Goal: Transaction & Acquisition: Purchase product/service

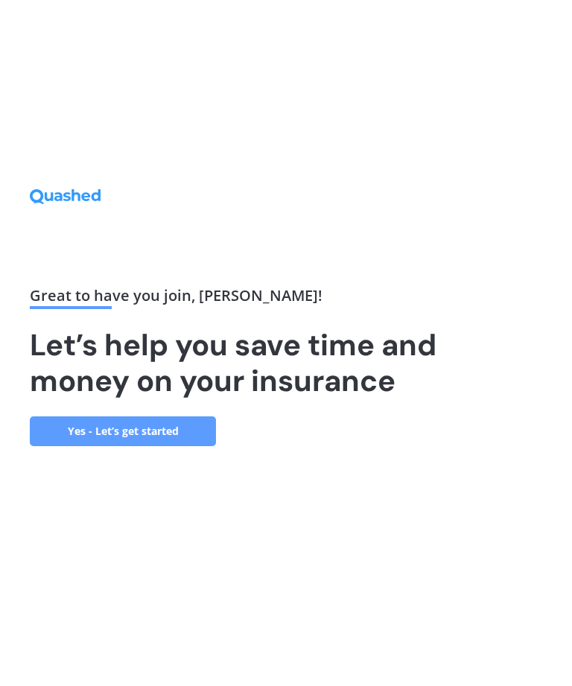
click at [162, 446] on link "Yes - Let’s get started" at bounding box center [123, 432] width 186 height 30
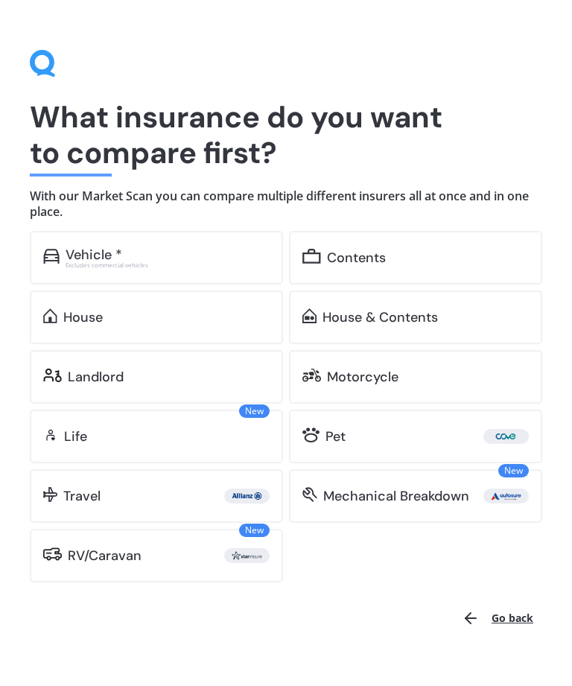
click at [111, 264] on div "Excludes commercial vehicles" at bounding box center [168, 265] width 204 height 6
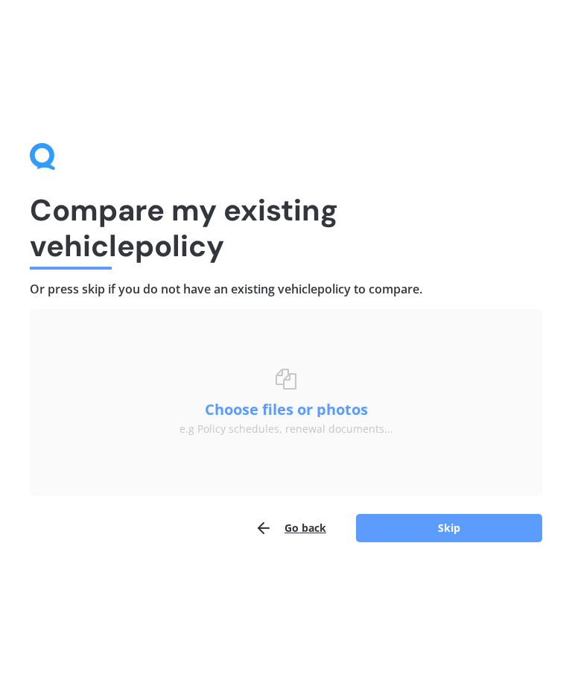
click at [445, 525] on button "Skip" at bounding box center [449, 528] width 186 height 28
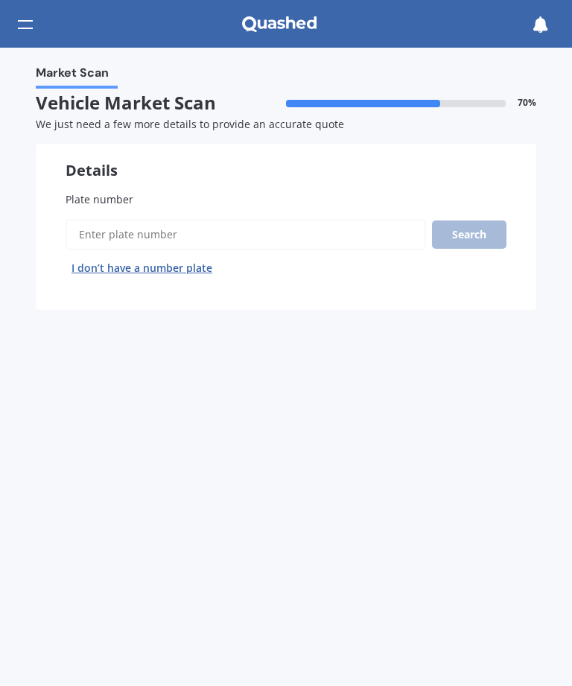
click at [143, 233] on input "Plate number" at bounding box center [246, 234] width 361 height 31
type input "JHU129"
click at [473, 230] on button "Search" at bounding box center [469, 235] width 75 height 28
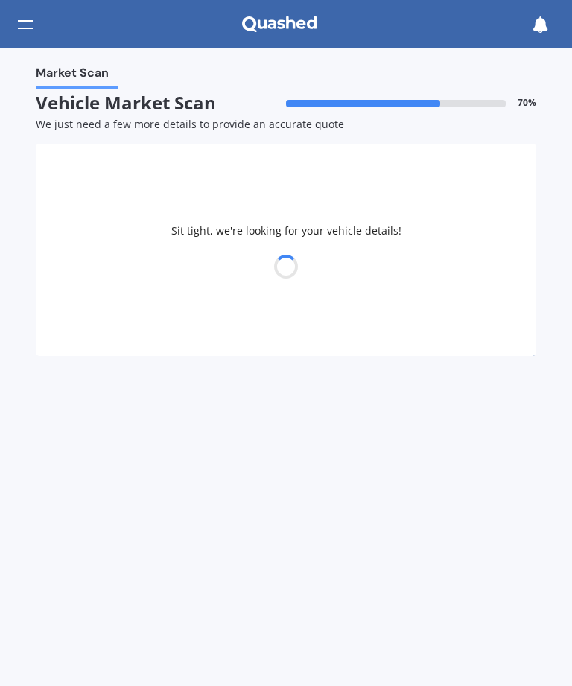
select select "KIA"
select select "PICANTO"
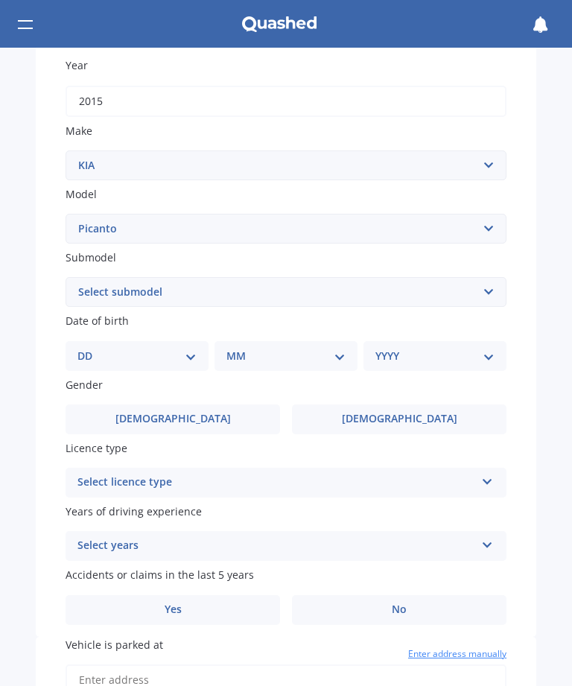
scroll to position [228, 0]
click at [166, 351] on select "DD 01 02 03 04 05 06 07 08 09 10 11 12 13 14 15 16 17 18 19 20 21 22 23 24 25 2…" at bounding box center [136, 357] width 119 height 16
select select "22"
click at [335, 353] on select "MM 01 02 03 04 05 06 07 08 09 10 11 12" at bounding box center [288, 357] width 113 height 16
select select "02"
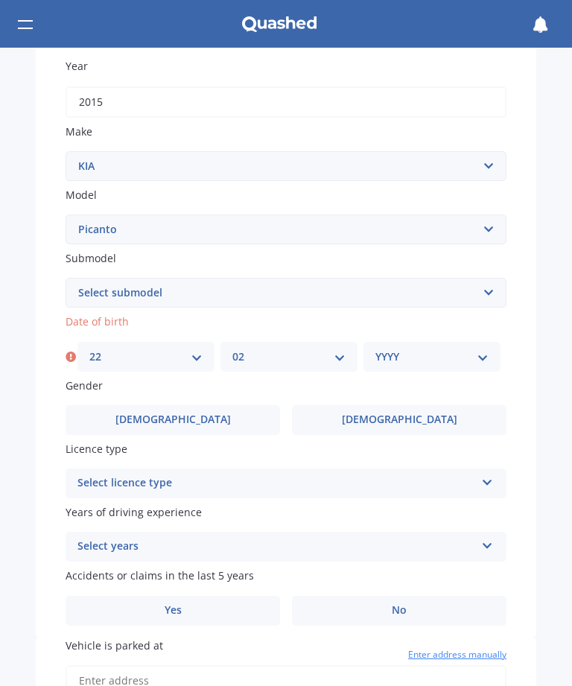
click at [470, 349] on select "YYYY 2025 2024 2023 2022 2021 2020 2019 2018 2017 2016 2015 2014 2013 2012 2011…" at bounding box center [432, 357] width 113 height 16
click at [482, 349] on select "YYYY 2025 2024 2023 2022 2021 2020 2019 2018 2017 2016 2015 2014 2013 2012 2011…" at bounding box center [435, 357] width 119 height 16
select select "1964"
click at [407, 414] on span "[DEMOGRAPHIC_DATA]" at bounding box center [399, 420] width 115 height 13
click at [0, 0] on input "[DEMOGRAPHIC_DATA]" at bounding box center [0, 0] width 0 height 0
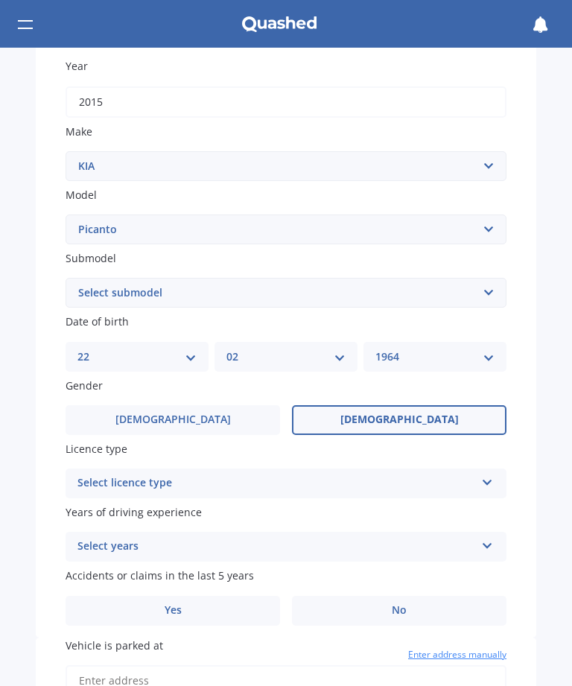
click at [483, 475] on icon at bounding box center [487, 480] width 13 height 10
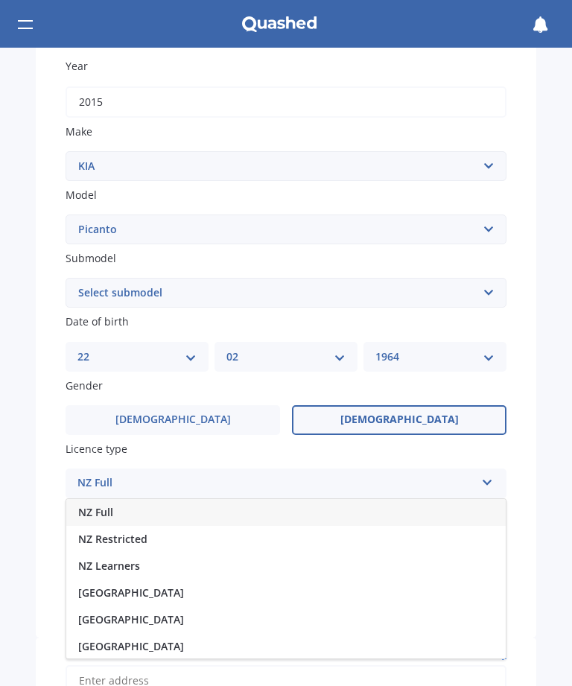
click at [454, 504] on div "NZ Full" at bounding box center [286, 512] width 440 height 27
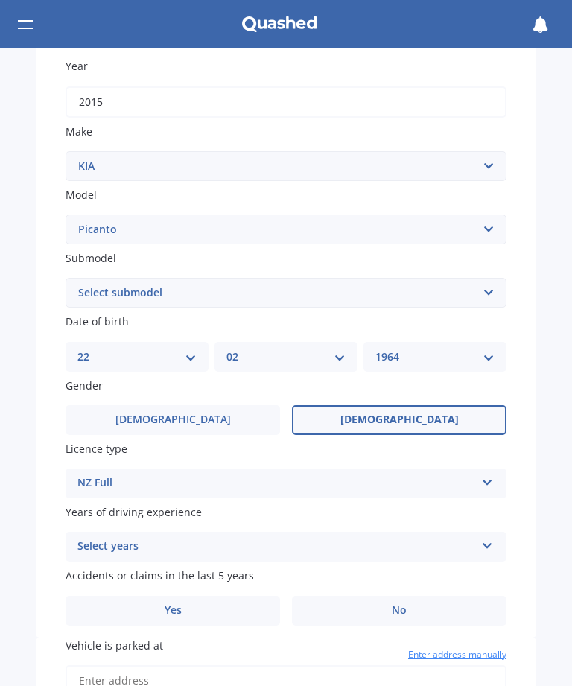
click at [487, 538] on icon at bounding box center [487, 543] width 13 height 10
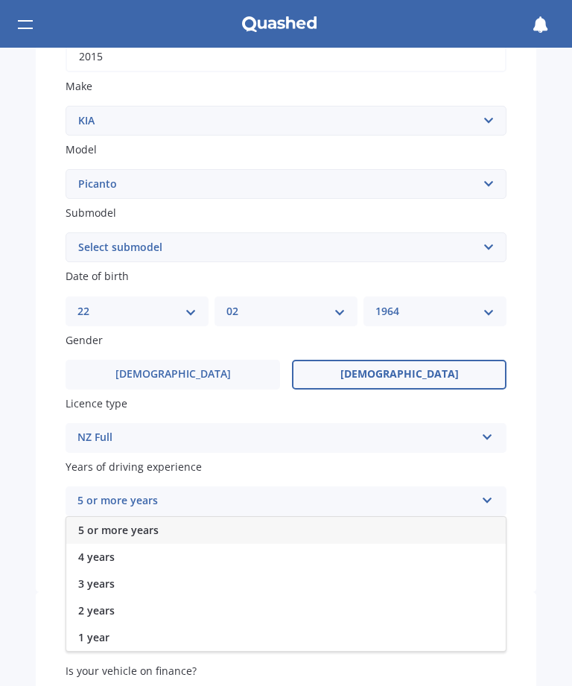
scroll to position [274, 0]
click at [362, 519] on div "5 or more years" at bounding box center [286, 529] width 440 height 27
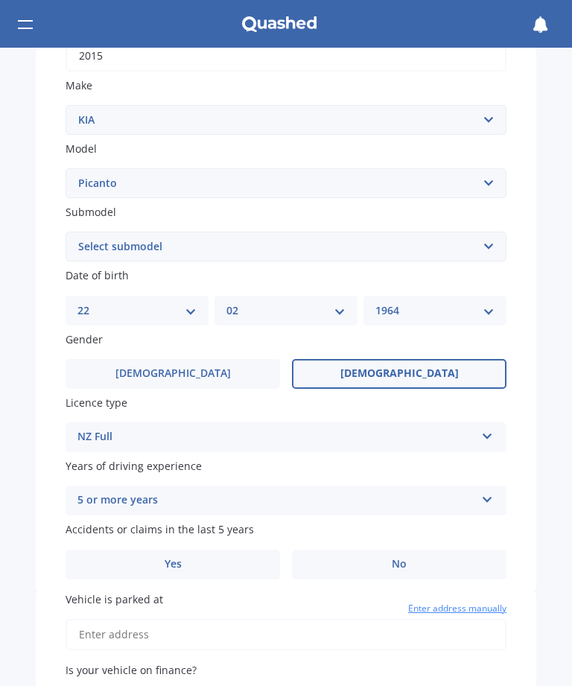
click at [432, 550] on label "No" at bounding box center [399, 565] width 215 height 30
click at [0, 0] on input "No" at bounding box center [0, 0] width 0 height 0
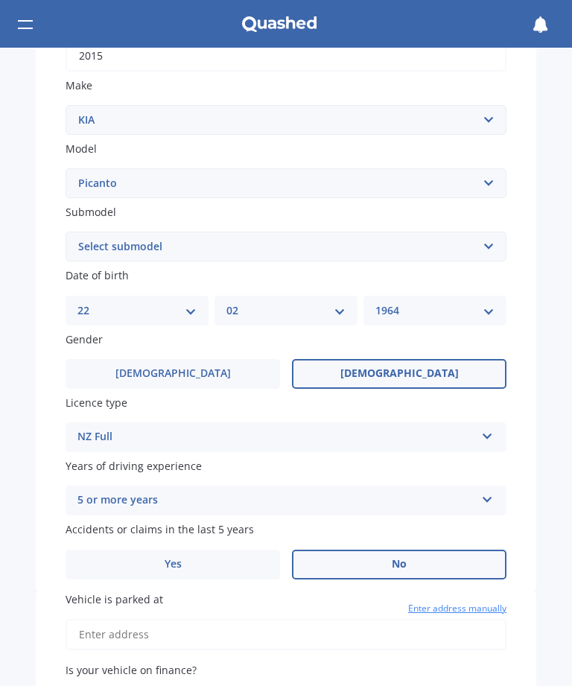
click at [241, 619] on input "Vehicle is parked at" at bounding box center [286, 634] width 441 height 31
type input "[STREET_ADDRESS]"
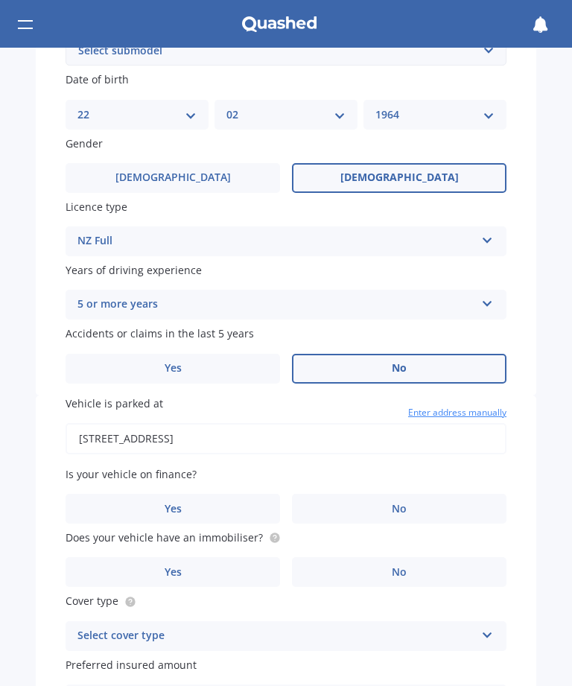
scroll to position [471, 0]
click at [420, 493] on label "No" at bounding box center [399, 508] width 215 height 30
click at [0, 0] on input "No" at bounding box center [0, 0] width 0 height 0
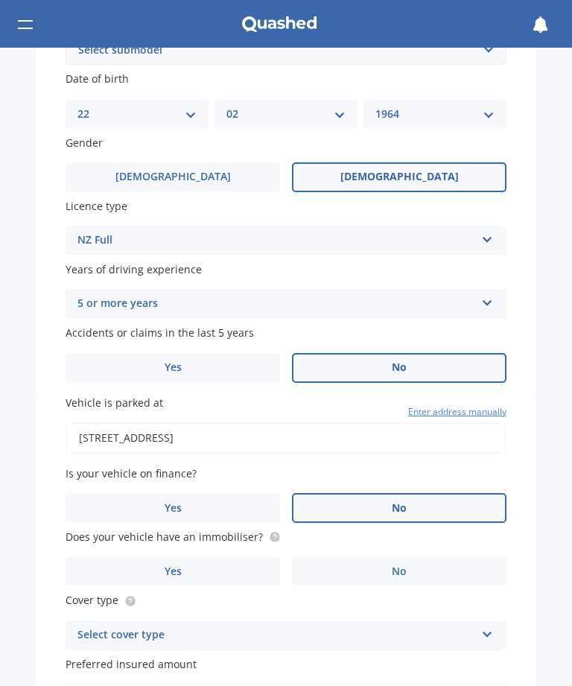
click at [423, 557] on label "No" at bounding box center [399, 572] width 215 height 30
click at [0, 0] on input "No" at bounding box center [0, 0] width 0 height 0
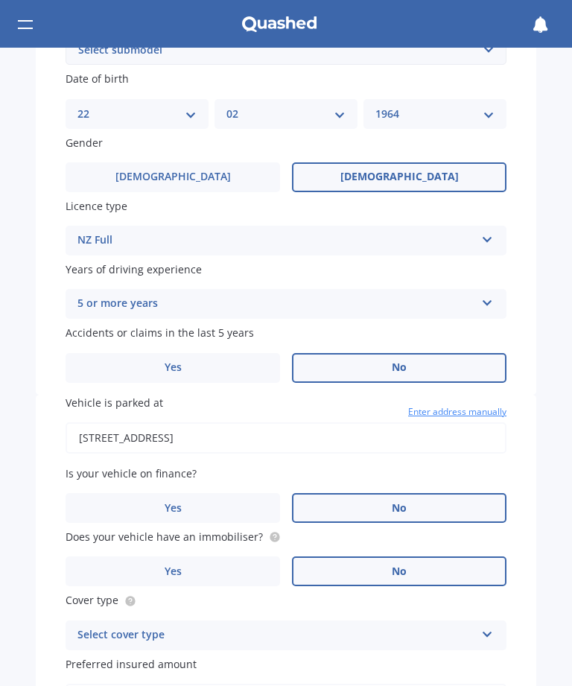
click at [487, 627] on icon at bounding box center [487, 632] width 13 height 10
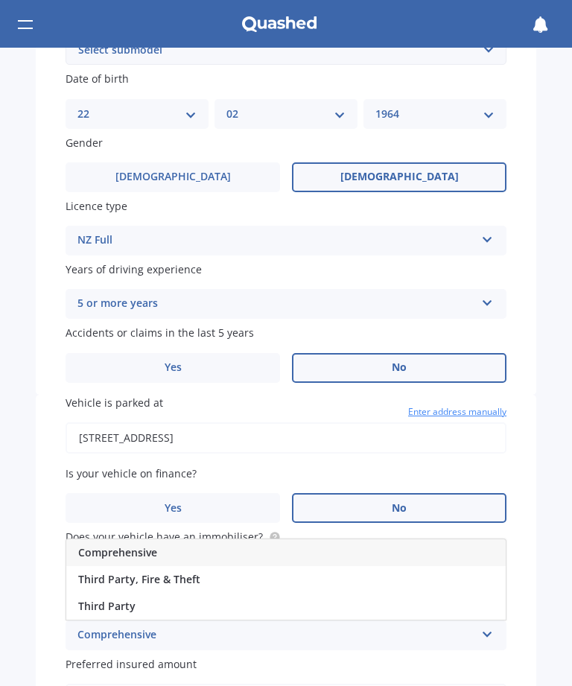
click at [483, 539] on div "Comprehensive" at bounding box center [286, 552] width 440 height 27
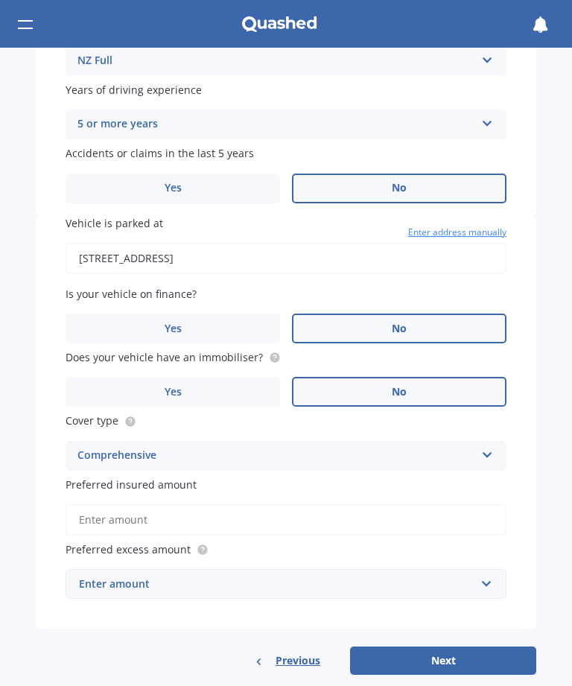
scroll to position [650, 0]
click at [458, 505] on input "Preferred insured amount" at bounding box center [286, 520] width 441 height 31
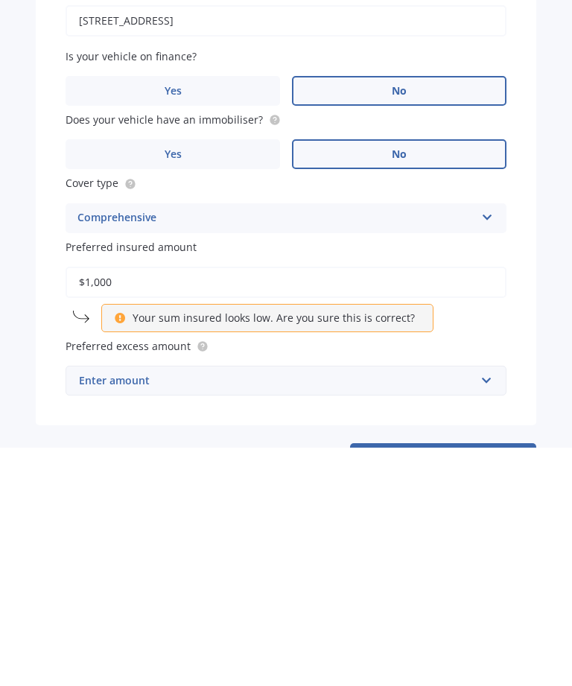
type input "$10,000"
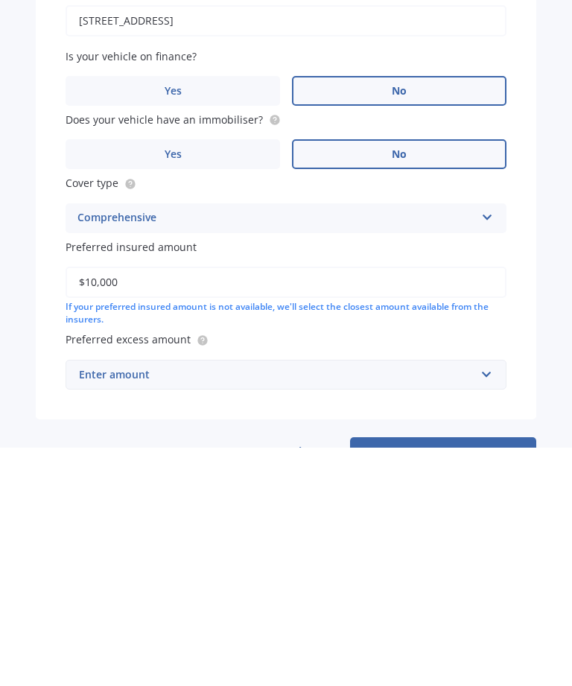
click at [186, 605] on div "Enter amount" at bounding box center [277, 613] width 396 height 16
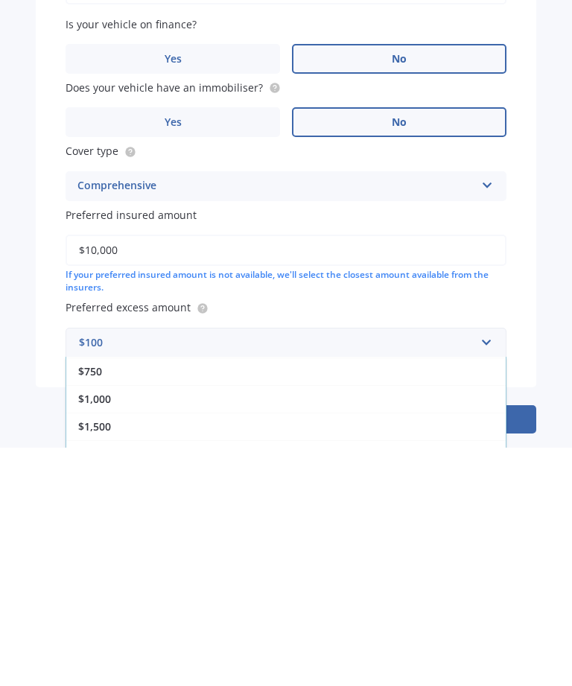
click at [110, 686] on span "$2,000" at bounding box center [94, 693] width 33 height 14
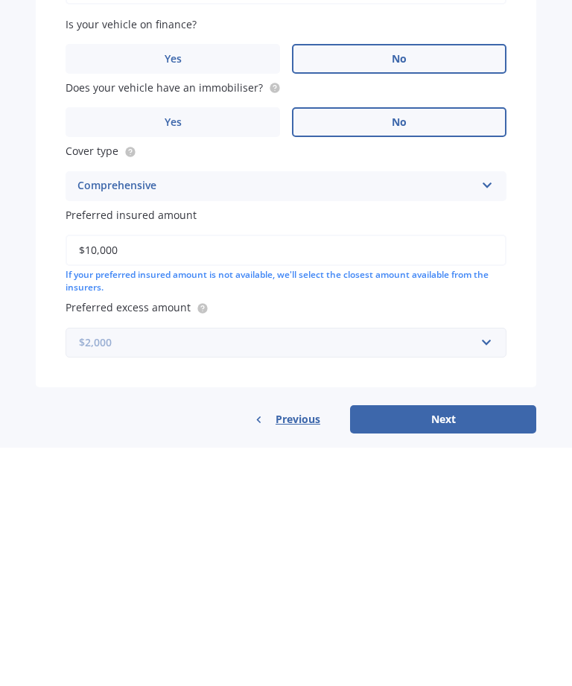
scroll to position [677, 0]
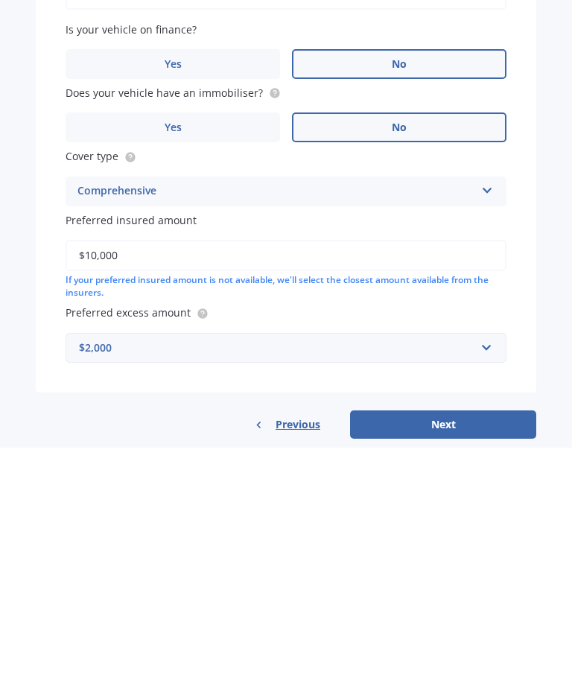
click at [472, 649] on button "Next" at bounding box center [443, 663] width 186 height 28
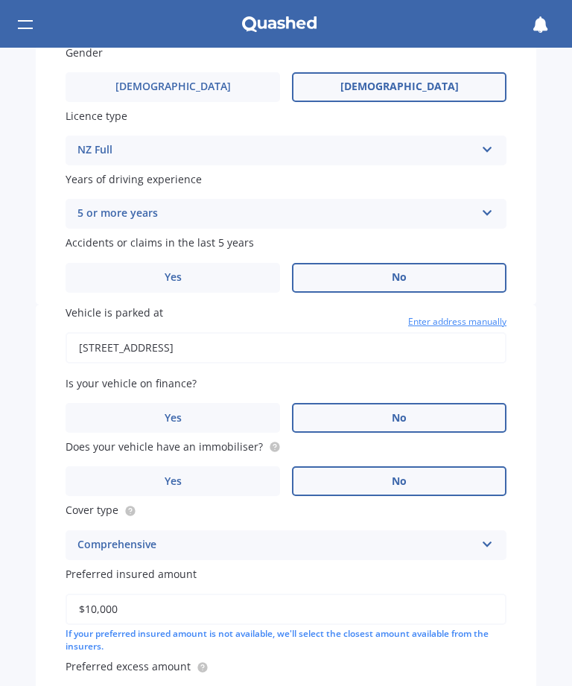
scroll to position [425, 0]
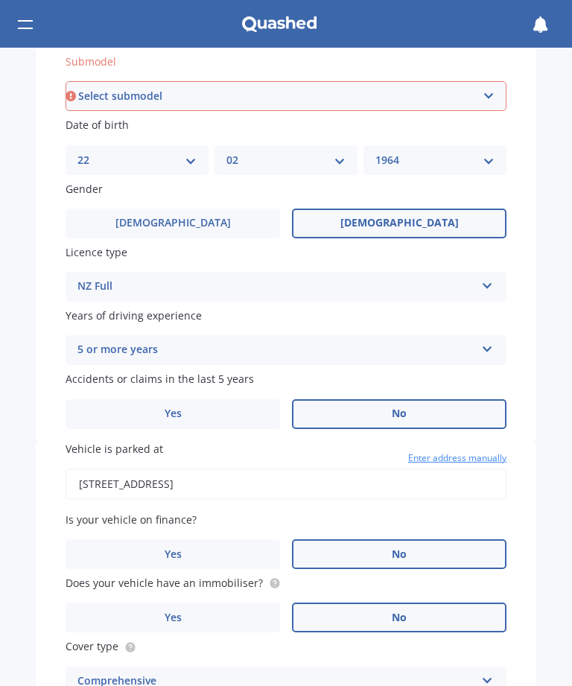
click at [487, 88] on select "Select submodel EX Auto GT Line LX Auto LX ISG LX manual X Line" at bounding box center [286, 96] width 441 height 30
select select "LX MANUAL"
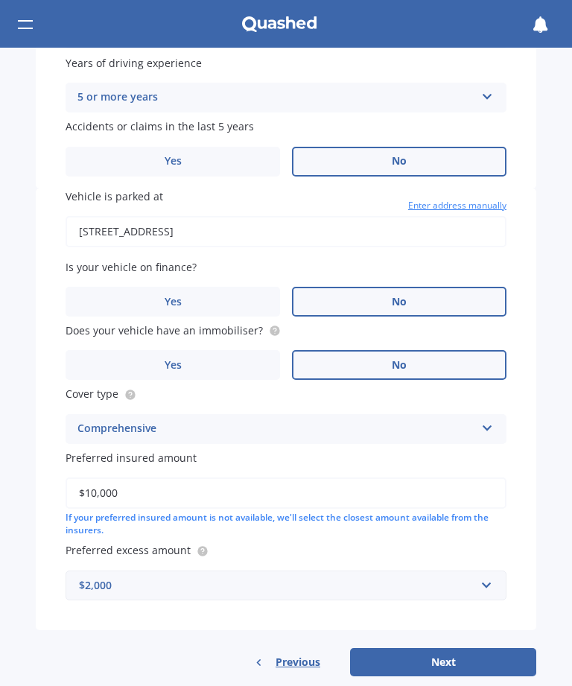
scroll to position [677, 0]
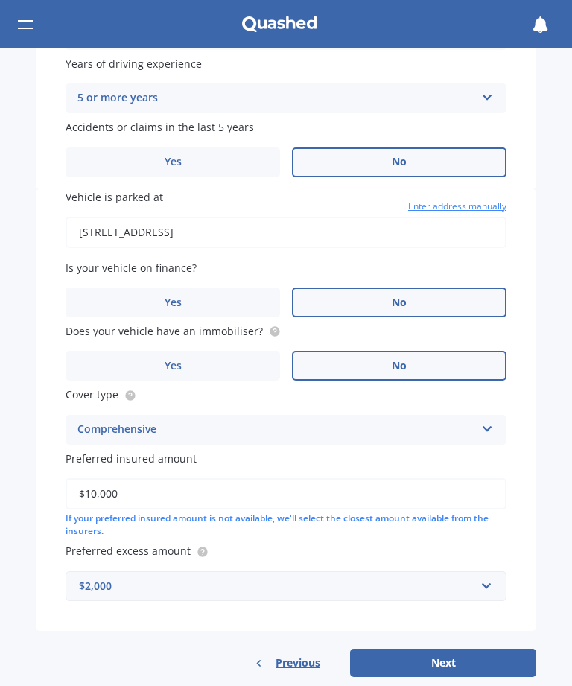
click at [453, 649] on button "Next" at bounding box center [443, 663] width 186 height 28
select select "22"
select select "02"
select select "1964"
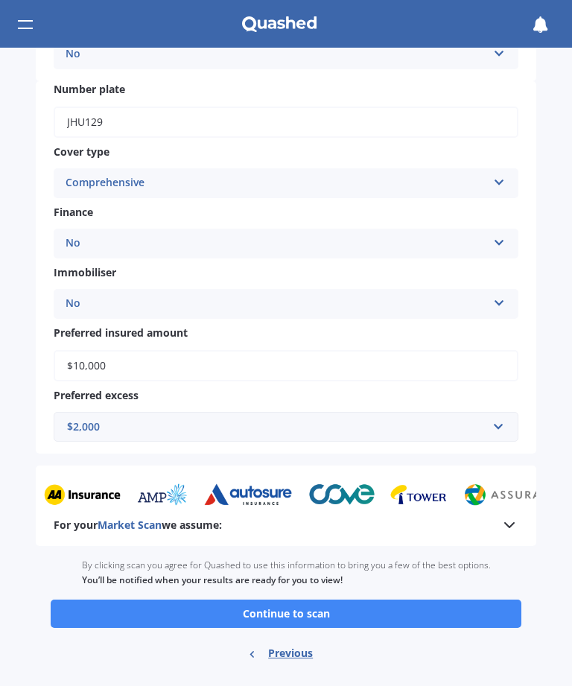
scroll to position [465, 0]
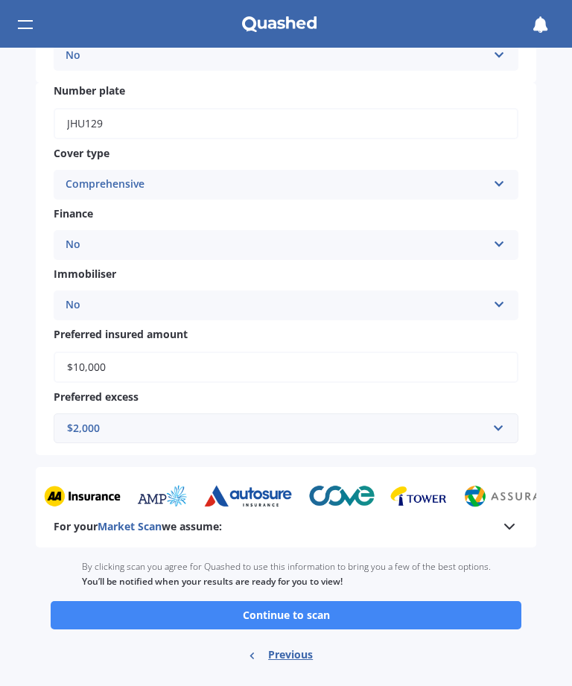
click at [436, 601] on button "Continue to scan" at bounding box center [286, 615] width 471 height 28
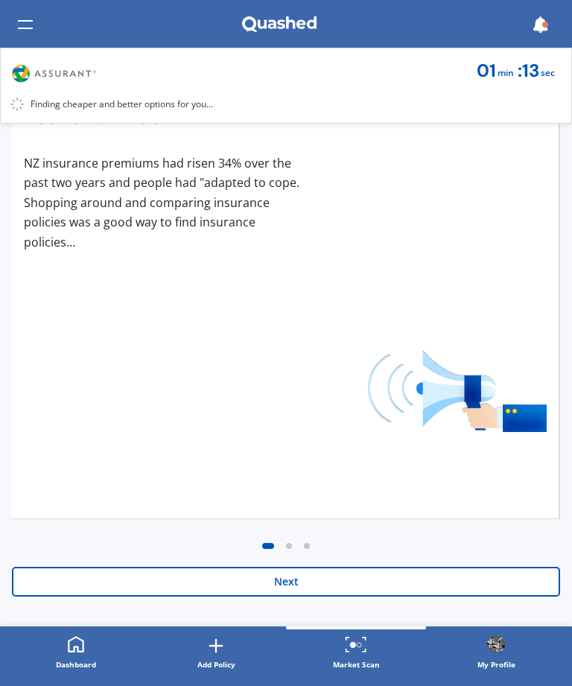
click at [437, 583] on button "Next" at bounding box center [286, 582] width 548 height 30
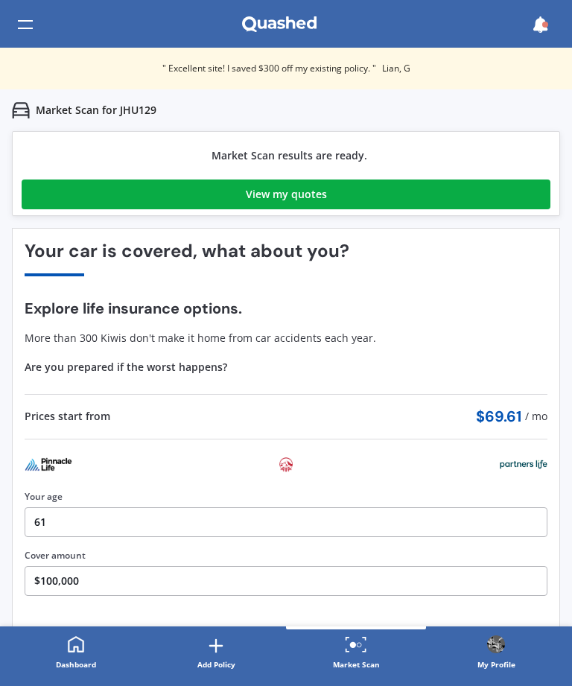
click at [352, 190] on link "View my quotes" at bounding box center [286, 195] width 529 height 30
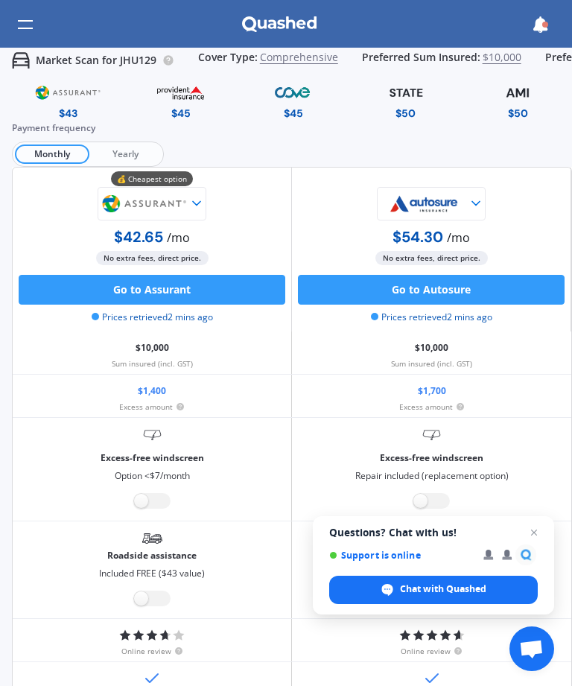
click at [537, 532] on span "Close chat" at bounding box center [534, 533] width 18 height 18
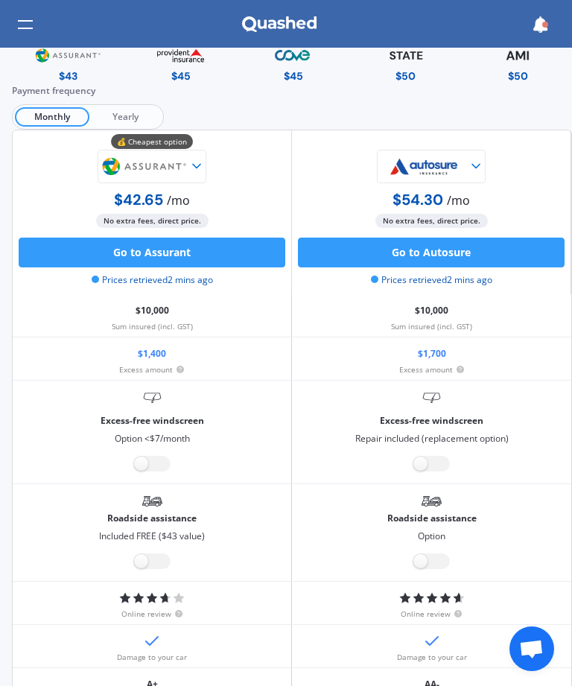
scroll to position [37, 0]
click at [143, 559] on label at bounding box center [152, 562] width 37 height 16
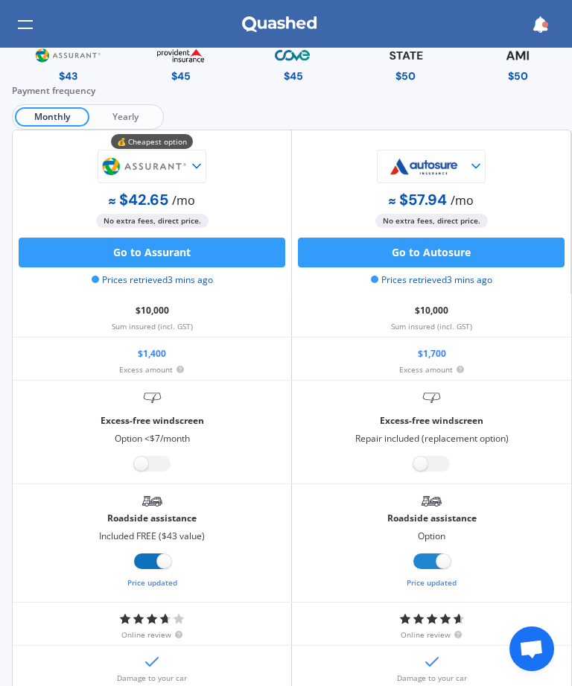
radio input "true"
click at [153, 554] on label at bounding box center [152, 562] width 37 height 16
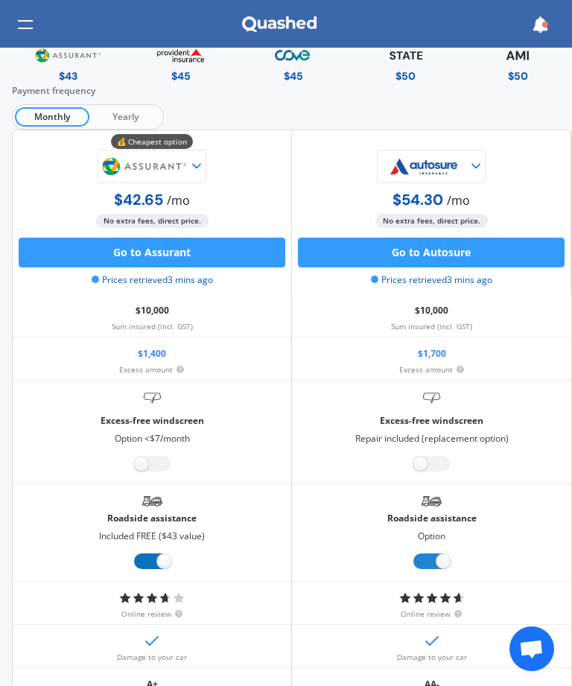
radio input "false"
click at [151, 558] on label at bounding box center [152, 562] width 37 height 16
radio input "true"
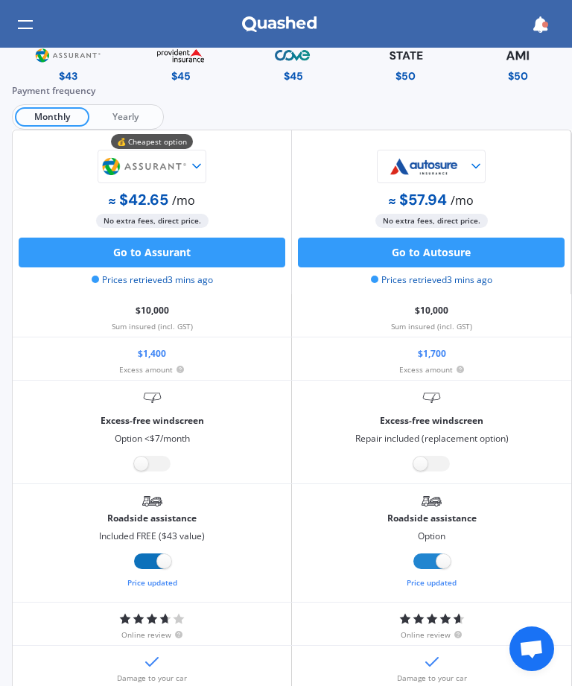
click at [137, 554] on label at bounding box center [152, 562] width 37 height 16
radio input "false"
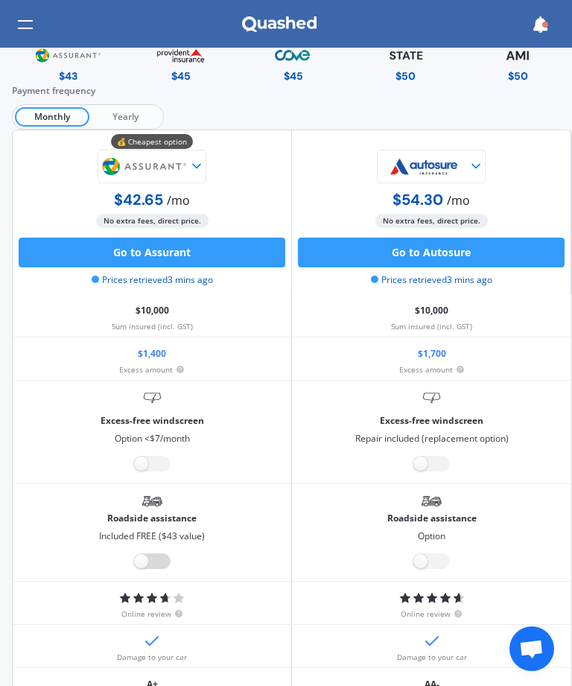
click at [165, 559] on label at bounding box center [152, 562] width 37 height 16
radio input "true"
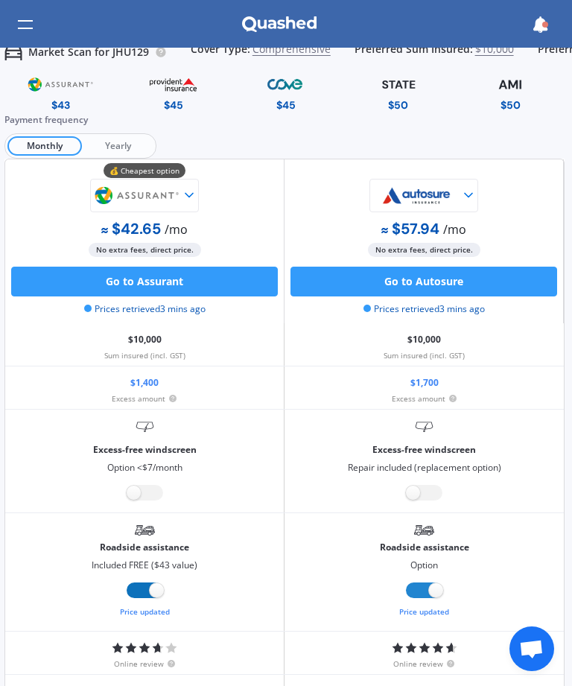
scroll to position [7, 7]
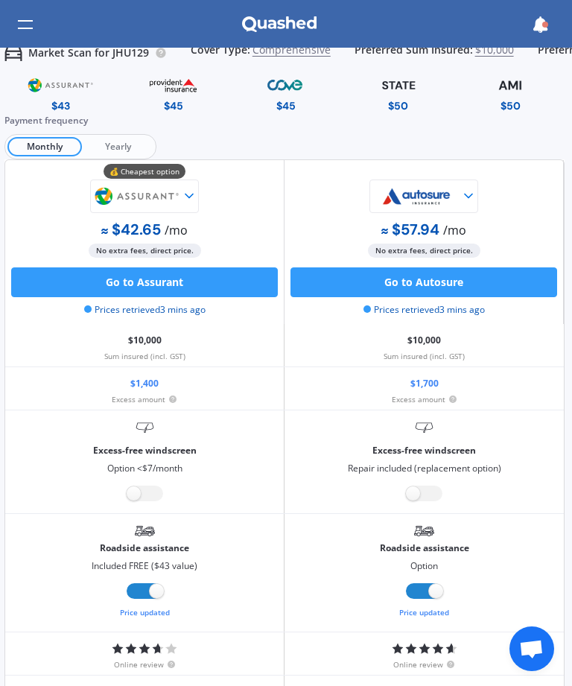
click at [123, 139] on span "Yearly" at bounding box center [118, 146] width 72 height 19
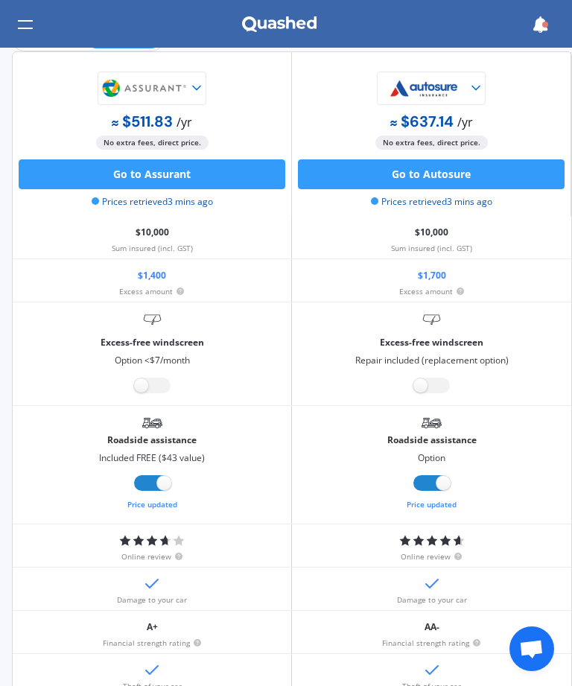
scroll to position [116, 0]
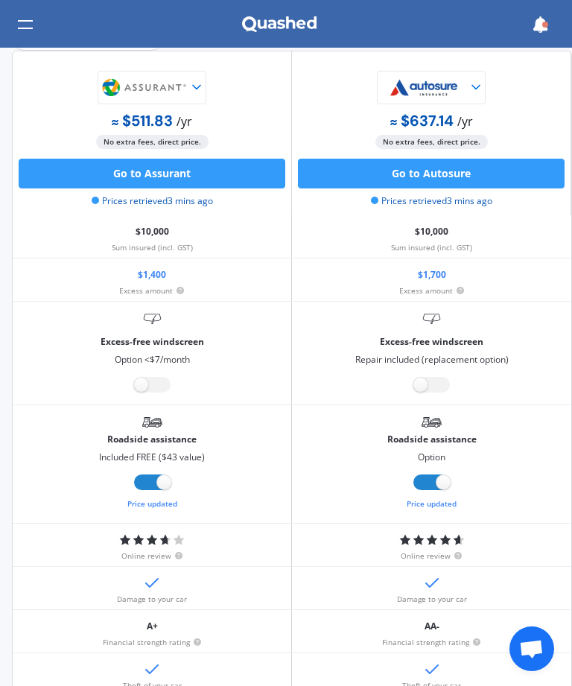
click at [181, 276] on div "$1,400 Excess amount" at bounding box center [152, 280] width 279 height 42
click at [221, 159] on button "Go to Assurant" at bounding box center [152, 174] width 267 height 30
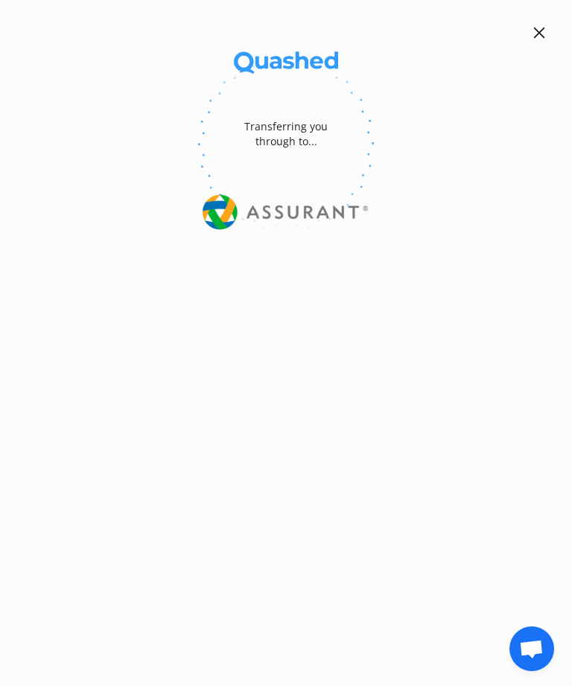
scroll to position [127, 0]
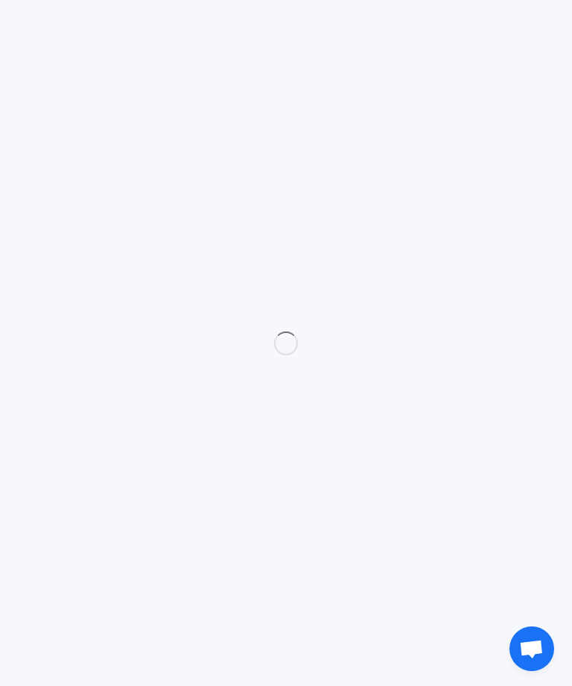
select select "full"
select select "1000.00"
select select "Canterbury"
select select "KIA"
select select "PICANTO"
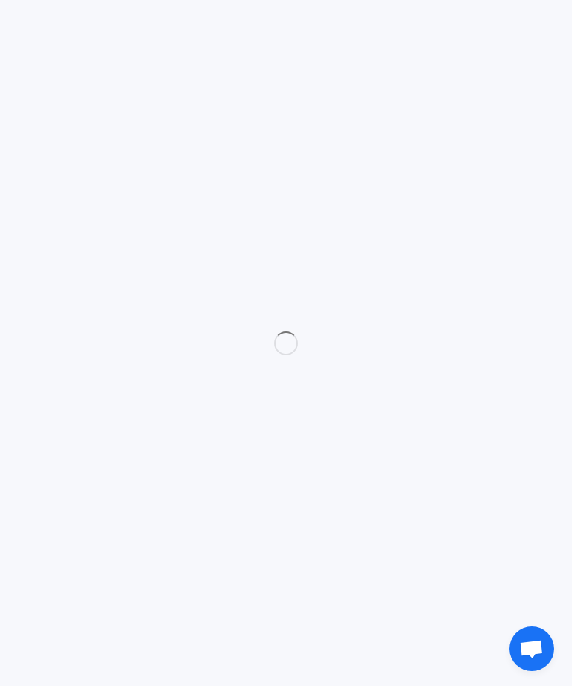
select select "LX MANUAL"
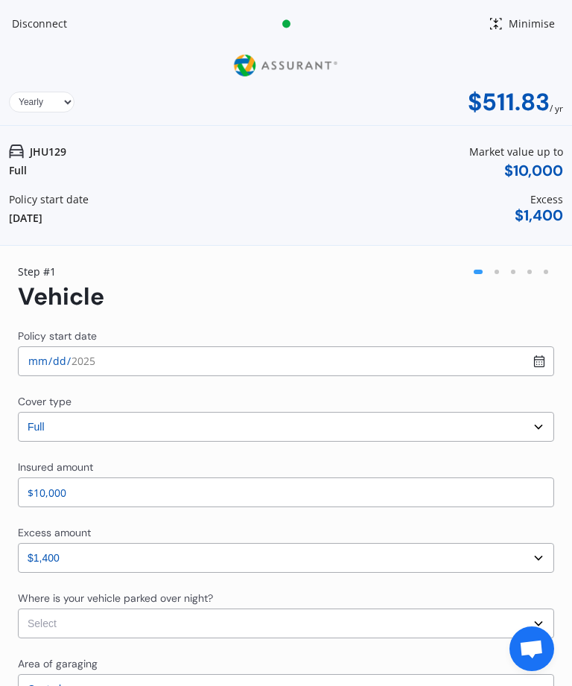
click at [536, 563] on select "Select excess amount $400 $900 $1,400" at bounding box center [286, 558] width 536 height 30
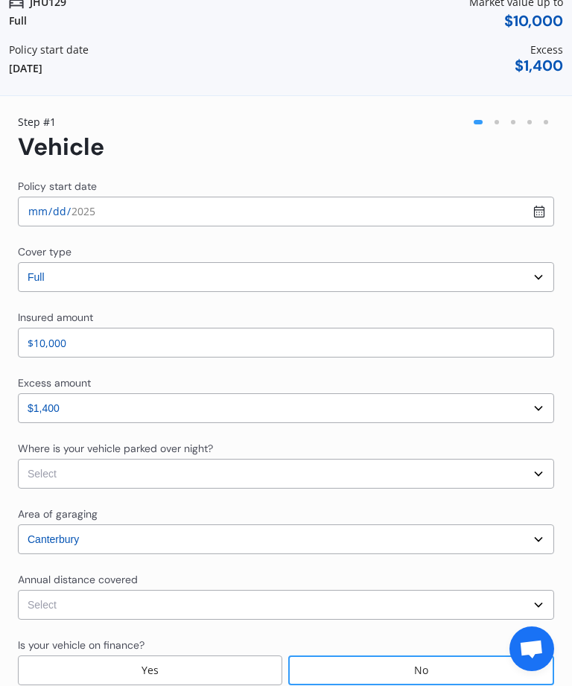
scroll to position [151, 0]
click at [537, 466] on select "Select In a garage On own property On street or road" at bounding box center [286, 473] width 536 height 30
select select "On own property"
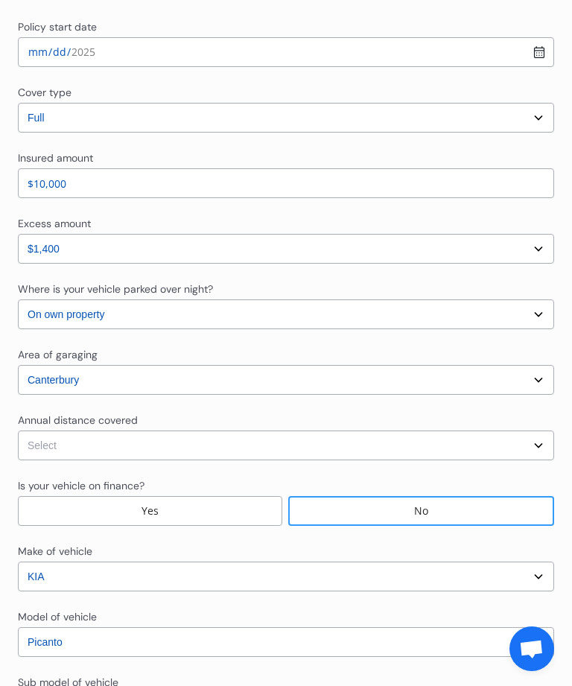
scroll to position [311, 0]
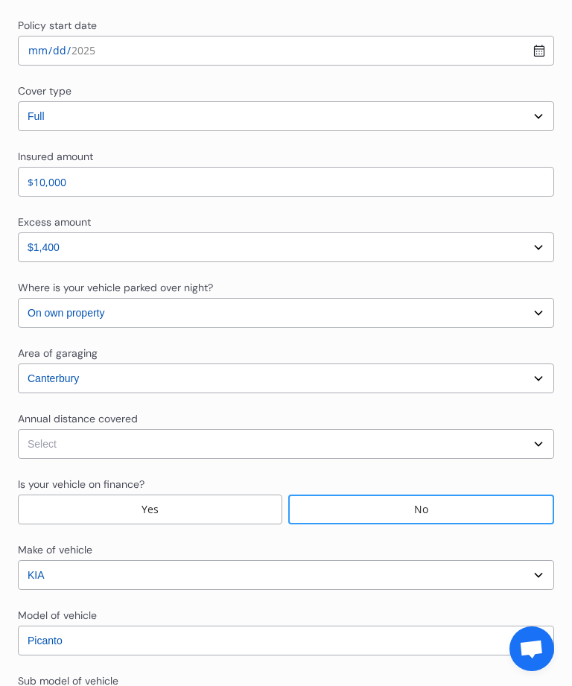
click at [536, 444] on select "Select Low (less than 15,000km per year) Average (15,000-30,000km per year) Hig…" at bounding box center [286, 444] width 536 height 30
select select "15000"
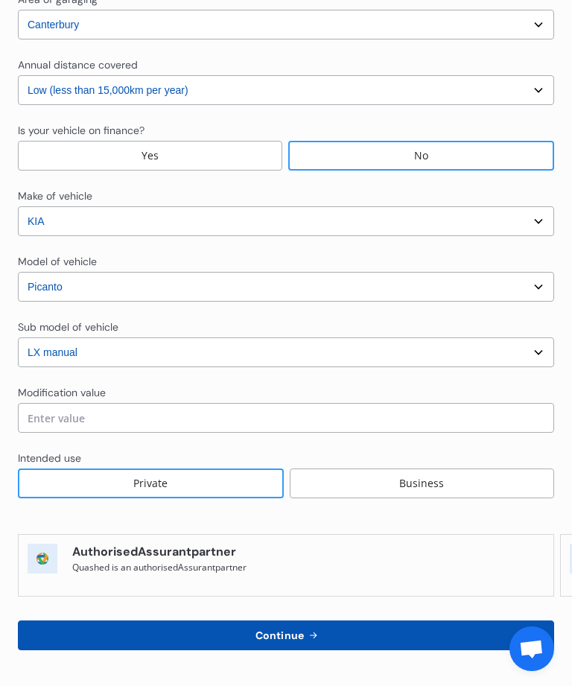
scroll to position [665, 0]
click at [441, 626] on button "Continue" at bounding box center [286, 636] width 536 height 30
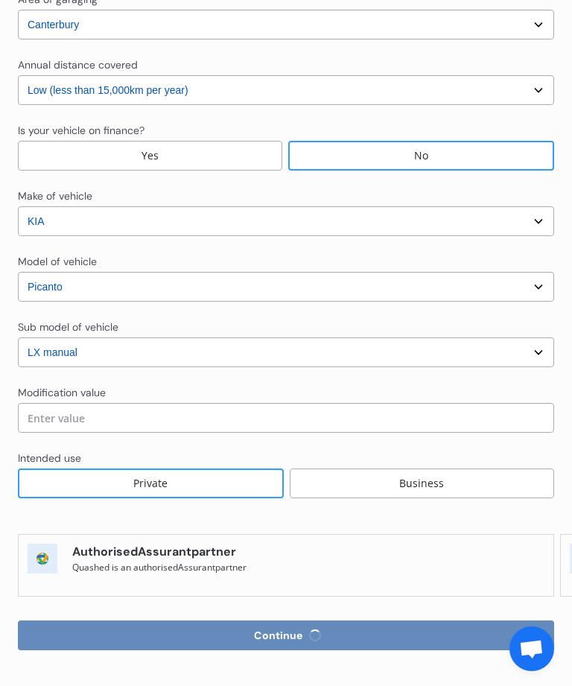
select select "Miss"
select select "22"
select select "02"
select select "1964"
select select "full"
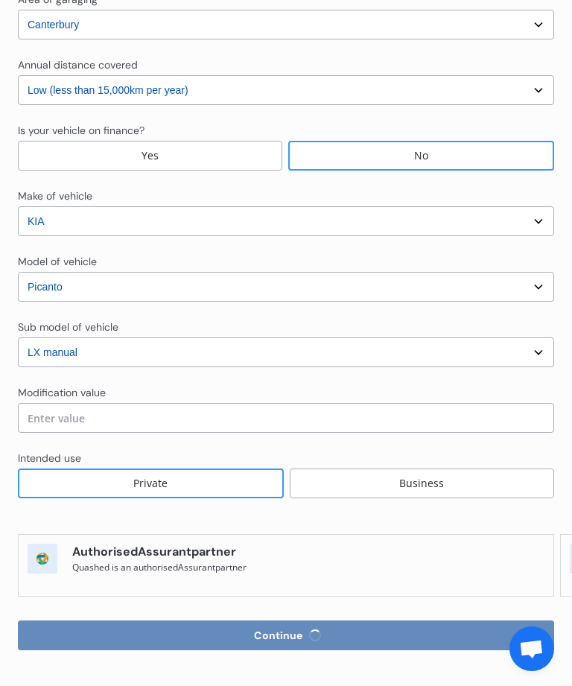
select select "more than 4 years"
select select "[GEOGRAPHIC_DATA]"
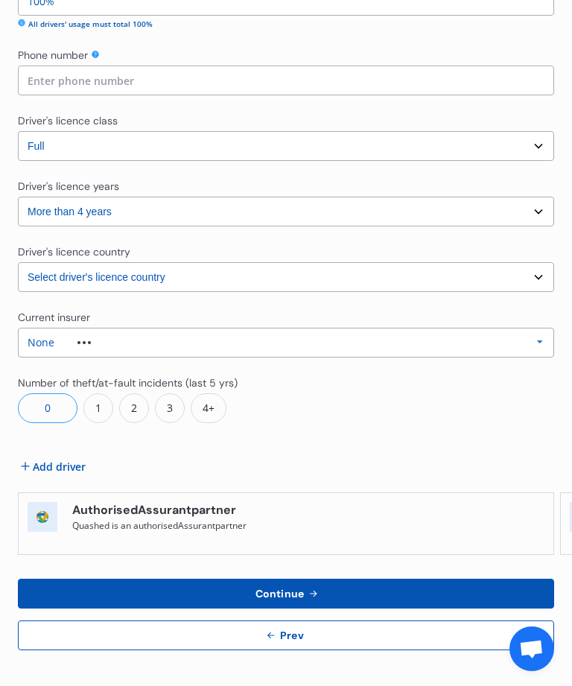
scroll to position [623, 0]
click at [66, 464] on span "Add driver" at bounding box center [59, 467] width 53 height 16
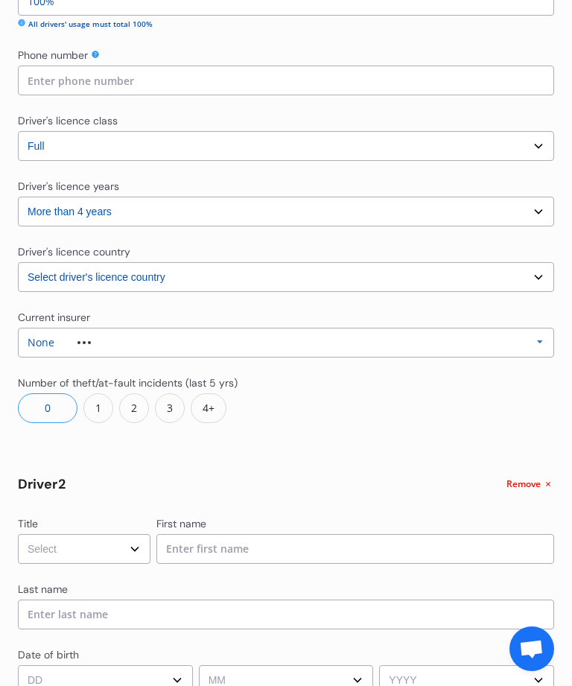
click at [136, 550] on select "Select Mr Mrs Miss Ms Dr" at bounding box center [84, 549] width 133 height 30
select select "Ms"
click at [330, 543] on input at bounding box center [355, 549] width 398 height 30
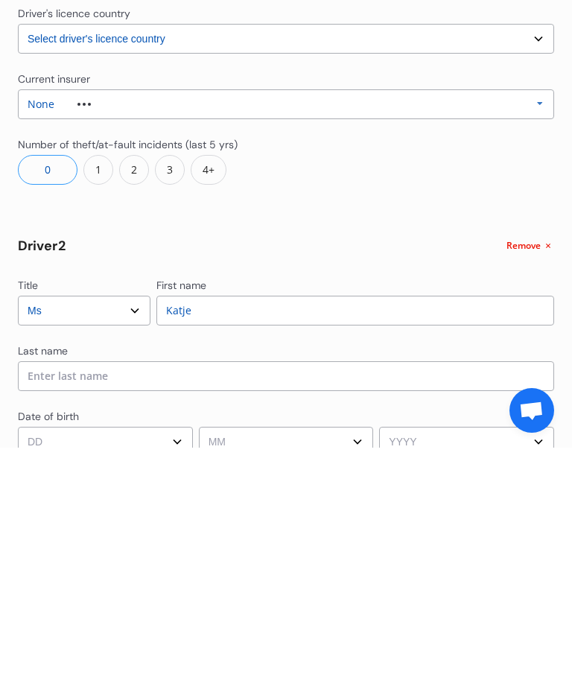
type input "Katje"
click at [148, 600] on input at bounding box center [286, 615] width 536 height 30
type input "Bridg"
click at [118, 665] on select "DD 01 02 03 04 05 06 07 08 09 10 11 12 13 14 15 16 17 18 19 20 21 22 23 24 25 2…" at bounding box center [105, 680] width 175 height 30
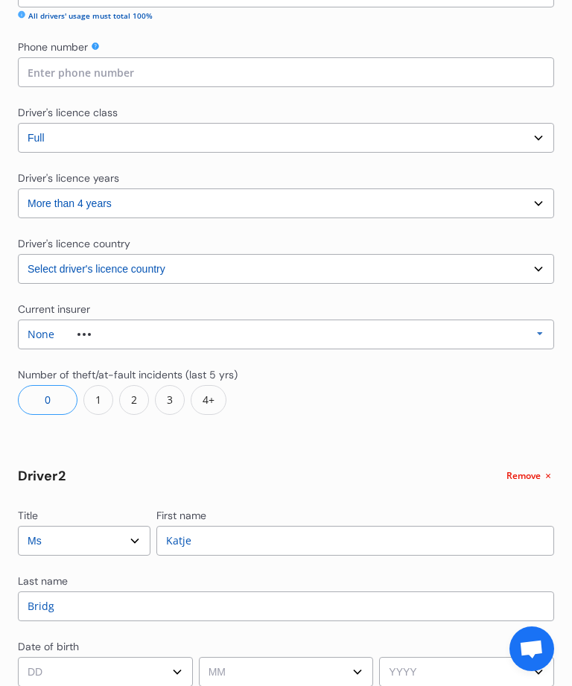
select select "23"
click at [71, 592] on input "Bridg" at bounding box center [286, 607] width 536 height 30
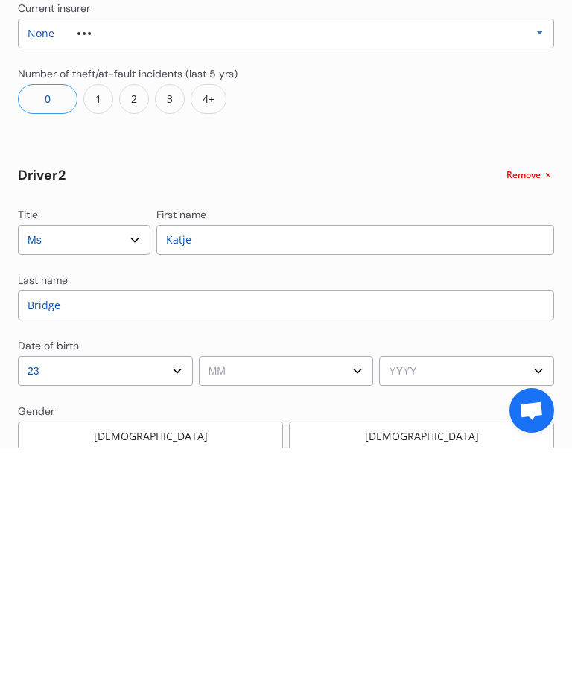
type input "Bridge"
click at [332, 595] on select "MM 01 02 03 04 05 06 07 08 09 10 11 12" at bounding box center [286, 610] width 175 height 30
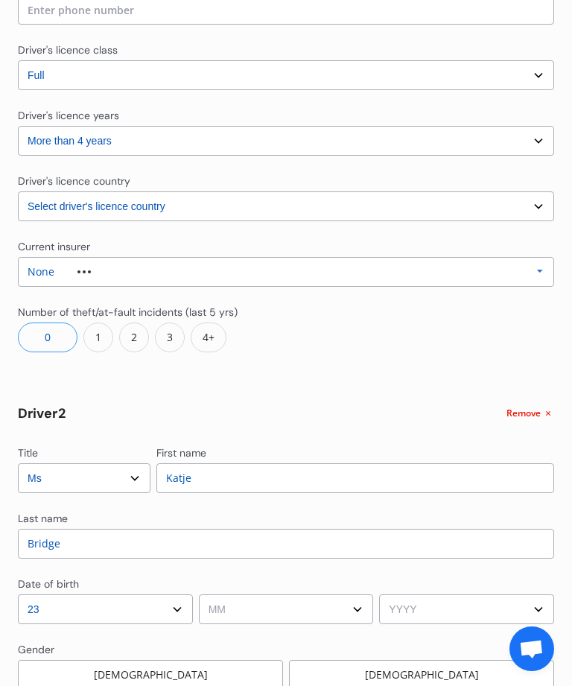
select select "10"
click at [454, 610] on select "YYYY 2009 2008 2007 2006 2005 2004 2003 2002 2001 2000 1999 1998 1997 1996 1995…" at bounding box center [466, 610] width 175 height 30
select select "2003"
click at [425, 660] on div "[DEMOGRAPHIC_DATA]" at bounding box center [421, 675] width 265 height 30
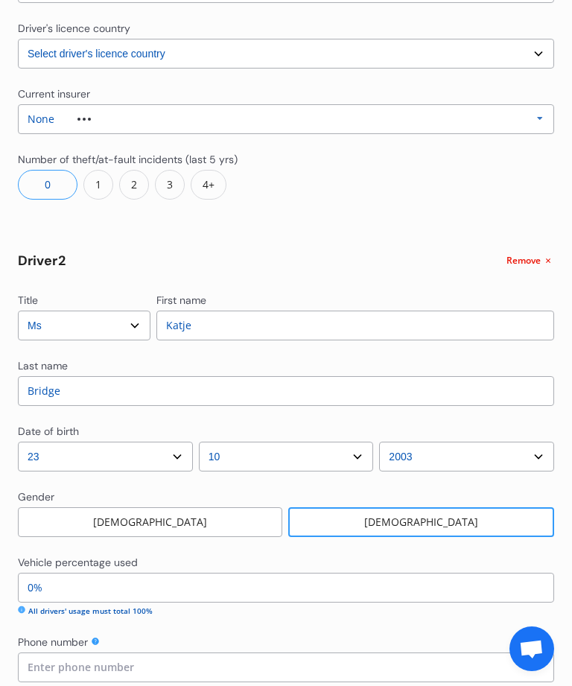
scroll to position [884, 0]
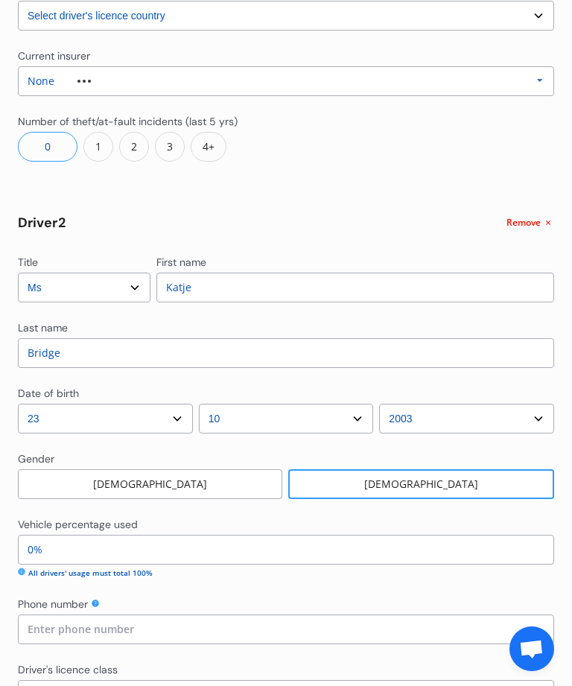
click at [126, 550] on input "0%" at bounding box center [286, 550] width 536 height 30
type input "99%"
type input "010%"
type input "90%"
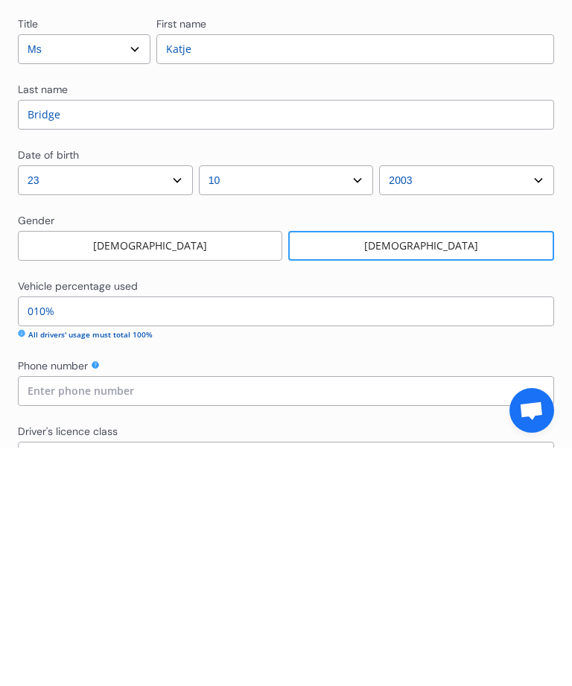
type input "01%"
type input "99%"
type input "0%"
type input "100%"
type input "1%"
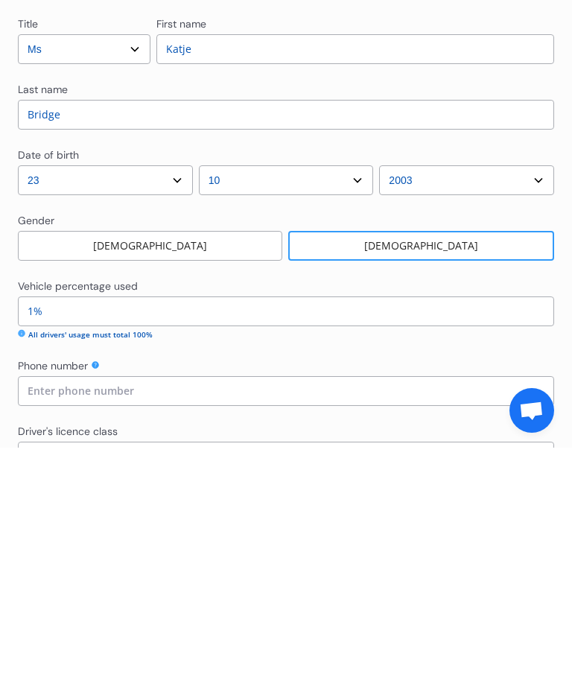
type input "99%"
type input "10%"
type input "90%"
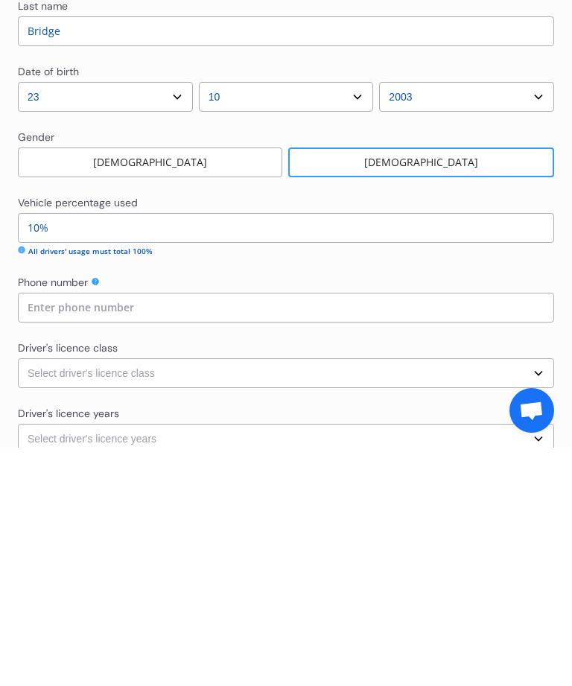
type input "10%"
click at [547, 597] on select "Select driver's licence class None Learner Restricted Full" at bounding box center [286, 612] width 536 height 30
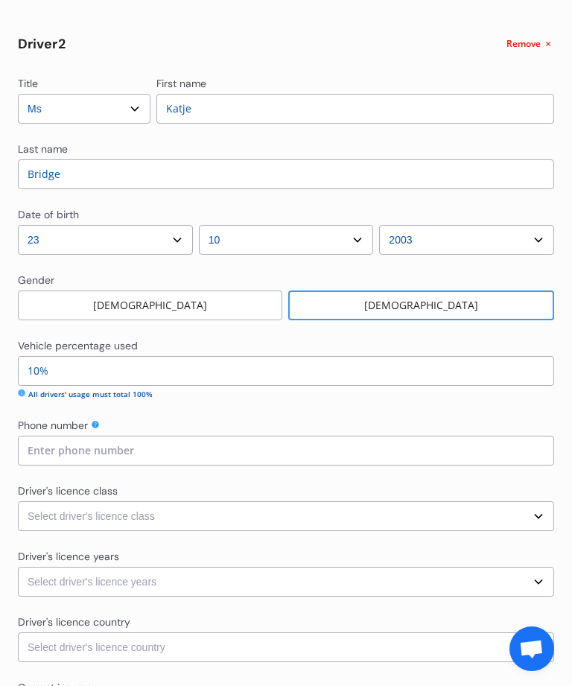
select select "restricted"
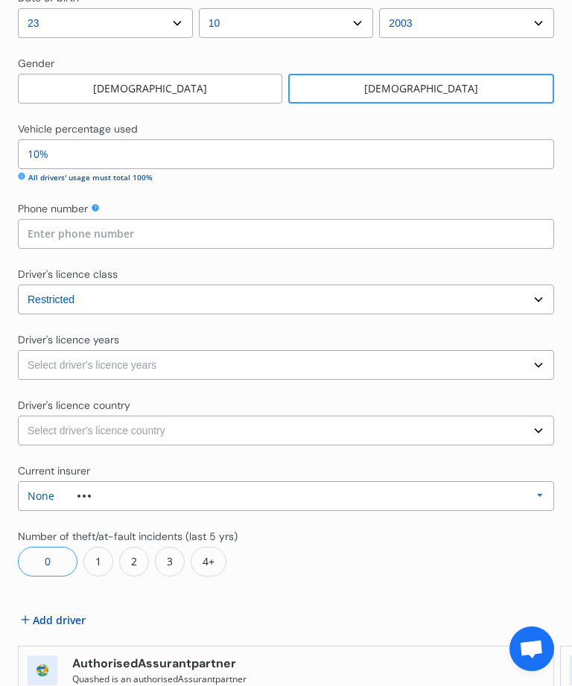
click at [535, 431] on select "Select driver's licence country [GEOGRAPHIC_DATA] [GEOGRAPHIC_DATA] [GEOGRAPHIC…" at bounding box center [286, 431] width 536 height 30
select select "[GEOGRAPHIC_DATA]"
click at [539, 364] on select "Select driver's licence years Less than 1 year 1-2 years 2-4 years More than 4 …" at bounding box center [286, 365] width 536 height 30
select select "2-4 years"
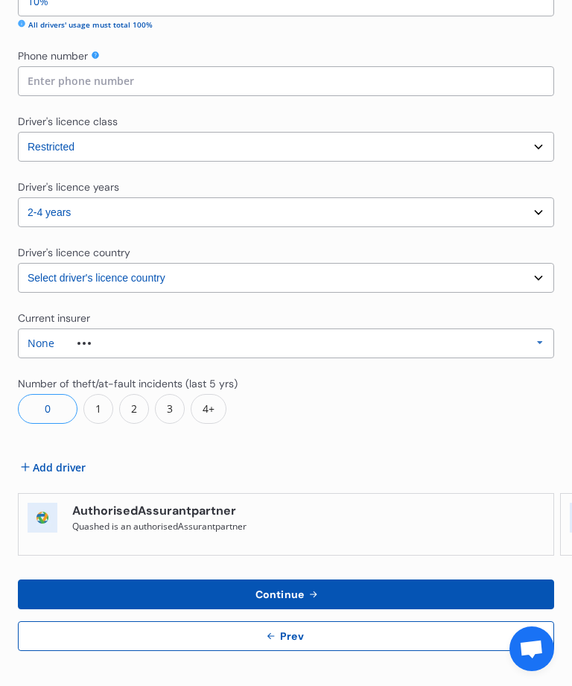
scroll to position [1109, 0]
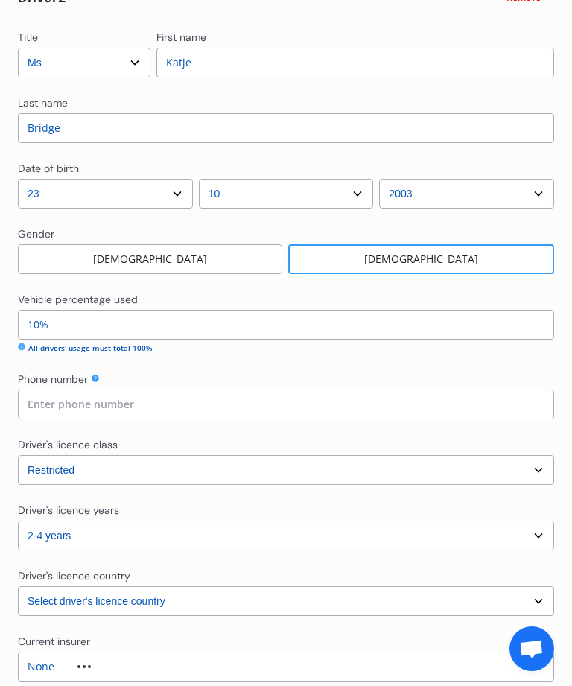
click at [169, 398] on input at bounding box center [286, 405] width 536 height 30
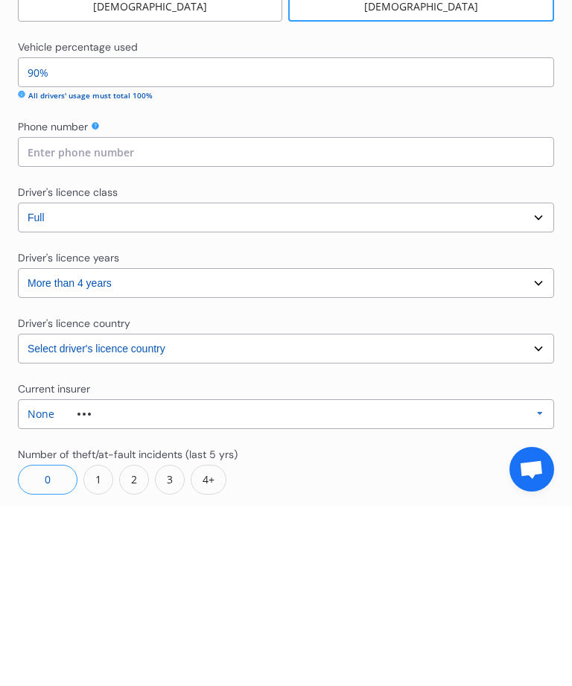
scroll to position [372, 0]
type input "02902035319"
click at [166, 317] on input at bounding box center [286, 332] width 536 height 30
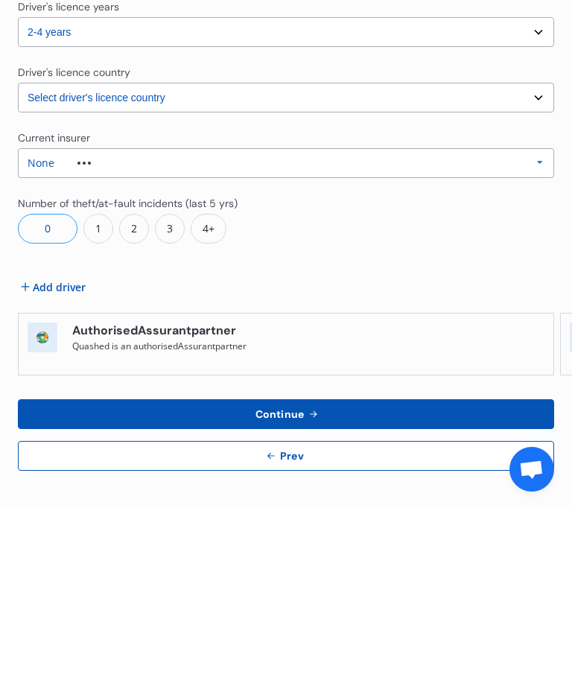
scroll to position [1433, 0]
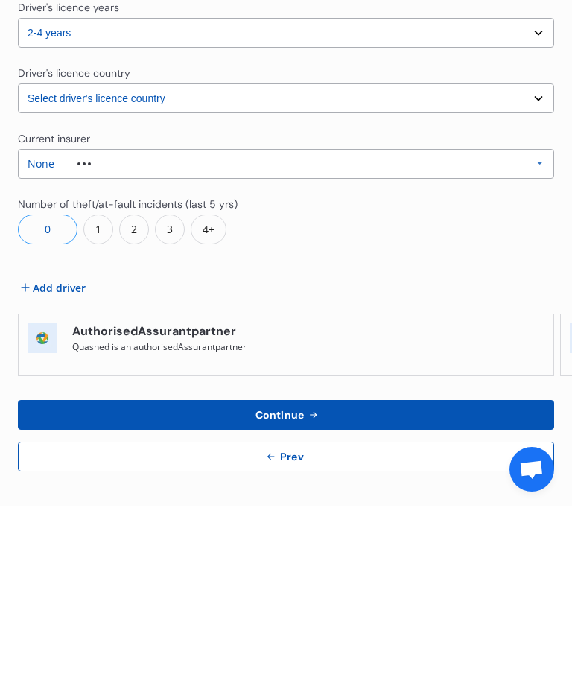
type input "02902035319"
click at [48, 460] on span "Add driver" at bounding box center [59, 468] width 53 height 16
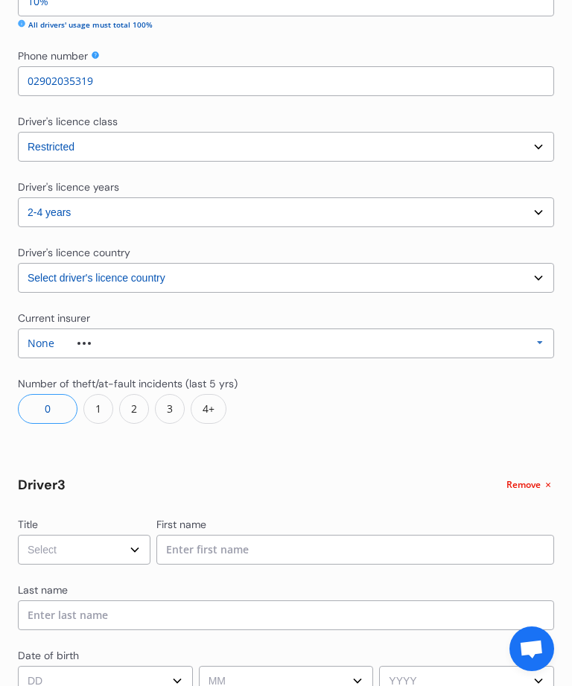
click at [128, 545] on select "Select Mr Mrs Miss Ms Dr" at bounding box center [84, 550] width 133 height 30
select select "Mr"
click at [274, 553] on input at bounding box center [355, 550] width 398 height 30
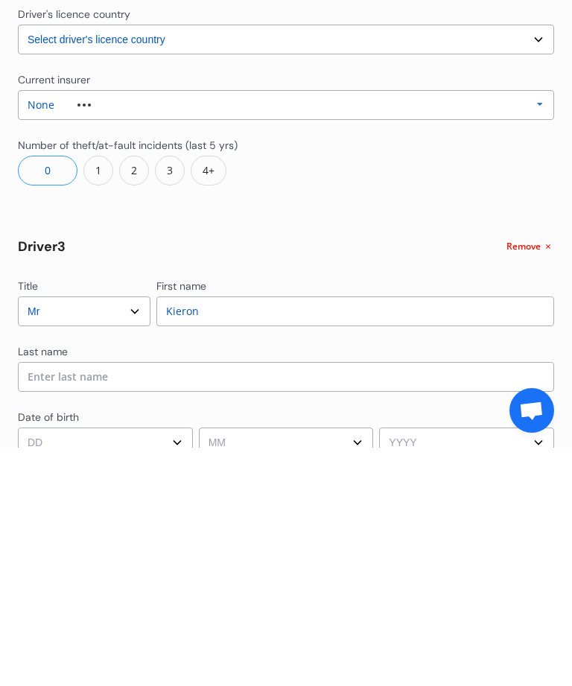
type input "Kieron"
click at [99, 601] on input at bounding box center [286, 616] width 536 height 30
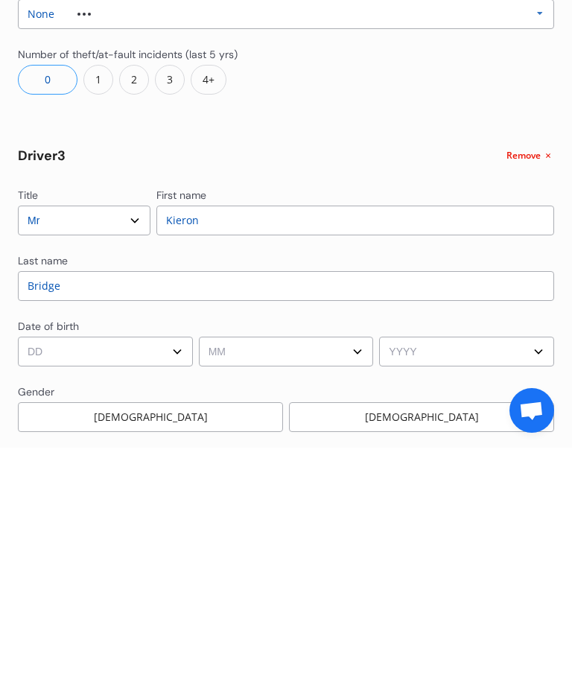
type input "Bridge"
click at [137, 575] on select "DD 01 02 03 04 05 06 07 08 09 10 11 12 13 14 15 16 17 18 19 20 21 22 23 24 25 2…" at bounding box center [105, 590] width 175 height 30
select select "10"
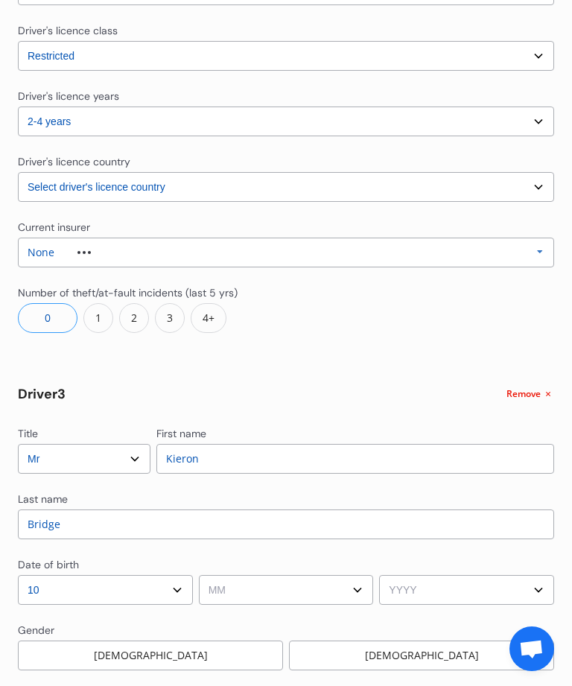
click at [291, 591] on select "MM 01 02 03 04 05 06 07 08 09 10 11 12" at bounding box center [286, 590] width 175 height 30
select select "05"
click at [455, 585] on select "YYYY 2009 2008 2007 2006 2005 2004 2003 2002 2001 2000 1999 1998 1997 1996 1995…" at bounding box center [466, 590] width 175 height 30
select select "1963"
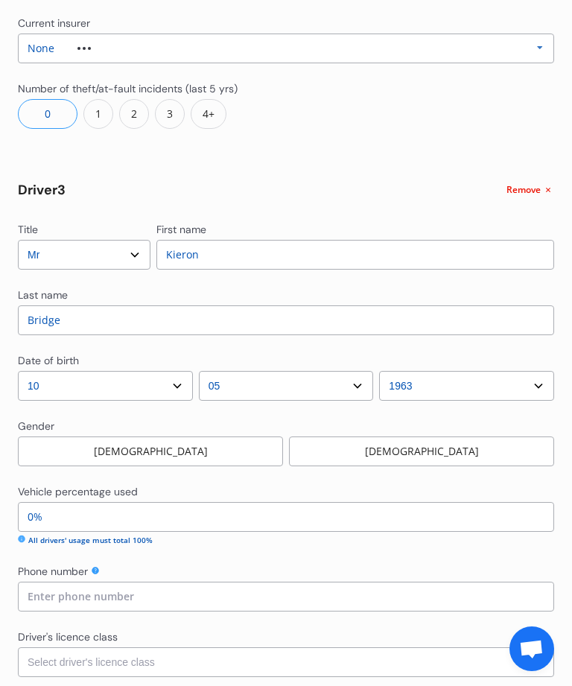
click at [232, 449] on div "[DEMOGRAPHIC_DATA]" at bounding box center [150, 452] width 265 height 30
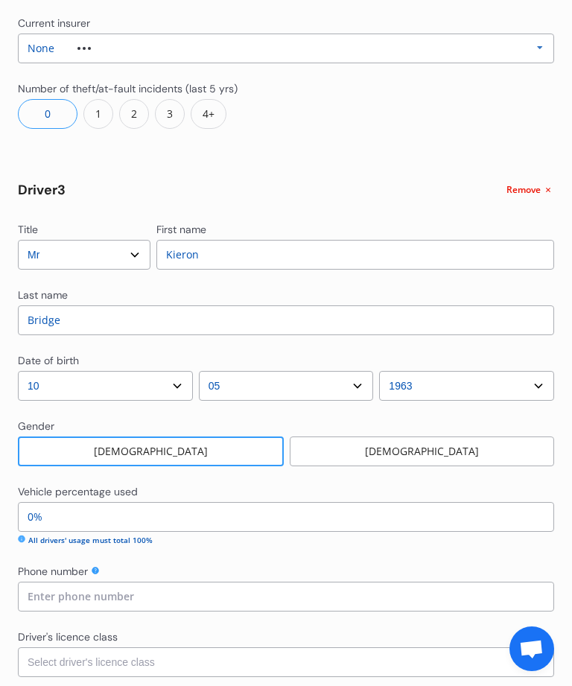
click at [62, 517] on input "0%" at bounding box center [286, 517] width 536 height 30
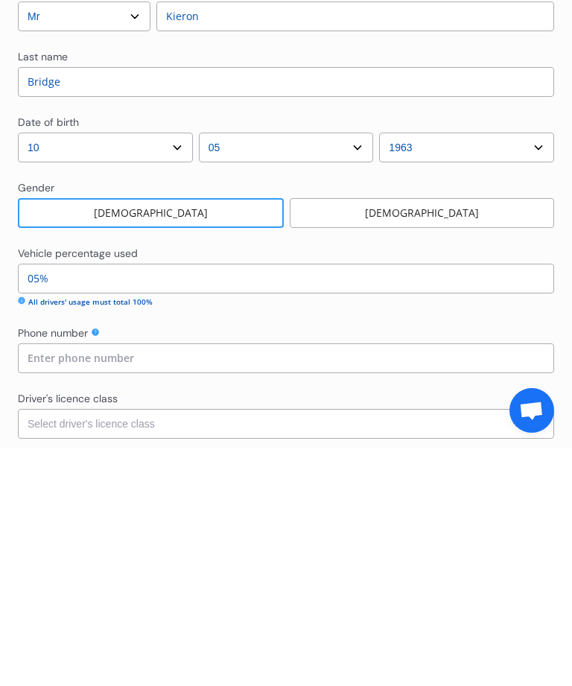
click at [153, 582] on input at bounding box center [286, 597] width 536 height 30
type input "5%"
type input "02902035319"
click at [325, 648] on select "Select driver's licence class None Learner Restricted Full" at bounding box center [286, 663] width 536 height 30
select select "full"
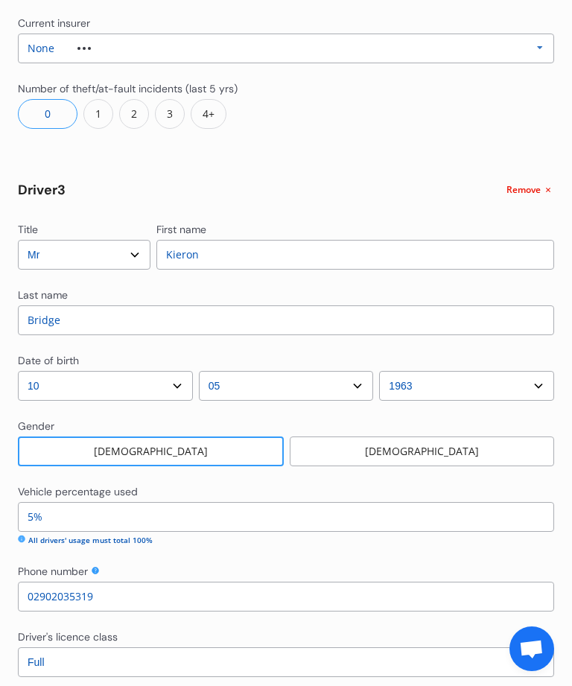
scroll to position [2121, 0]
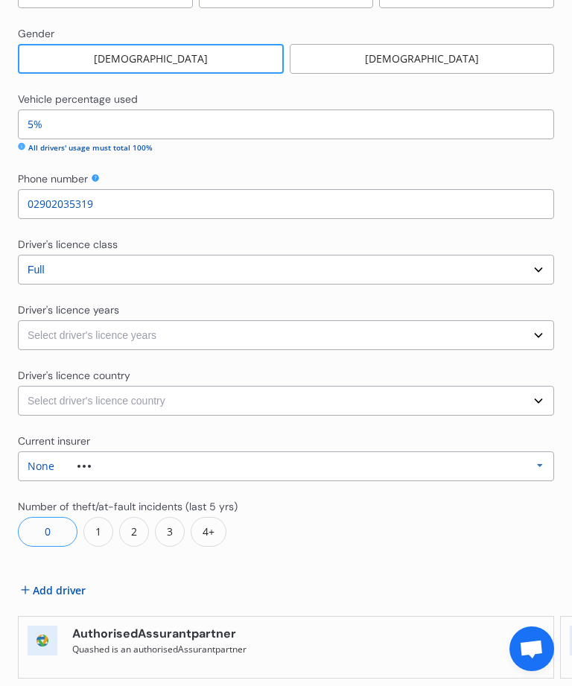
click at [536, 328] on select "Select driver's licence years Less than 1 year 1-2 years 2-4 years More than 4 …" at bounding box center [286, 335] width 536 height 30
select select "more than 4 years"
click at [535, 398] on select "Select driver's licence country [GEOGRAPHIC_DATA] [GEOGRAPHIC_DATA] [GEOGRAPHIC…" at bounding box center [286, 401] width 536 height 30
select select "[GEOGRAPHIC_DATA]"
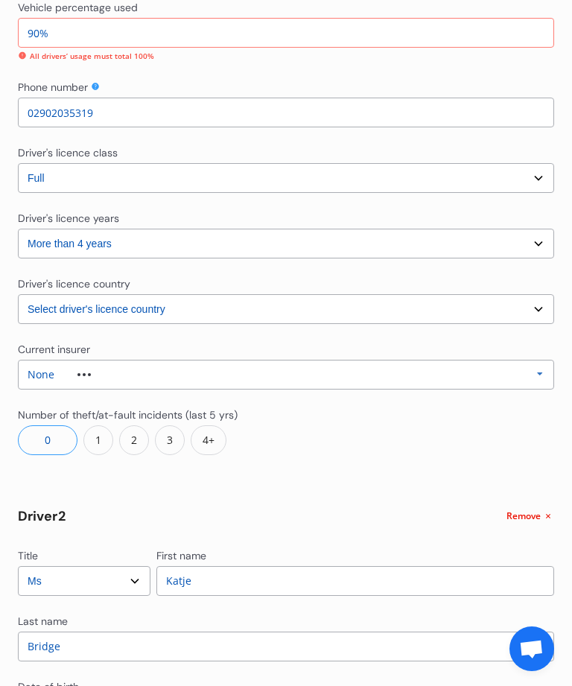
scroll to position [373, 0]
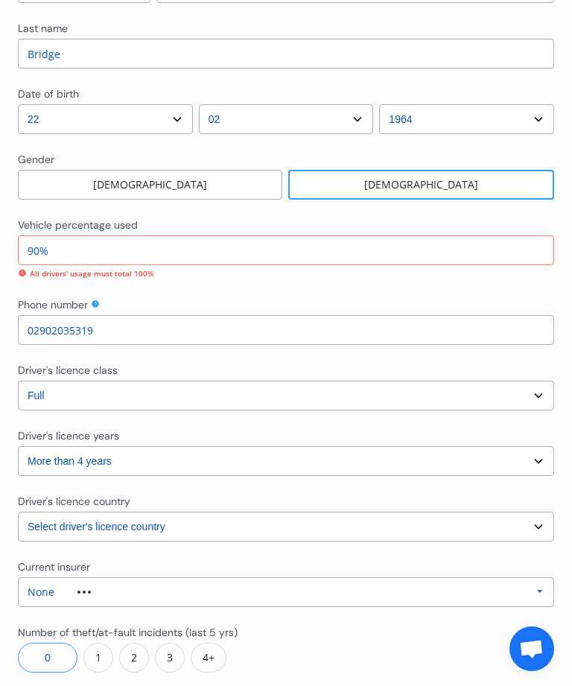
click at [31, 255] on input "90%" at bounding box center [286, 250] width 536 height 30
type input "9%"
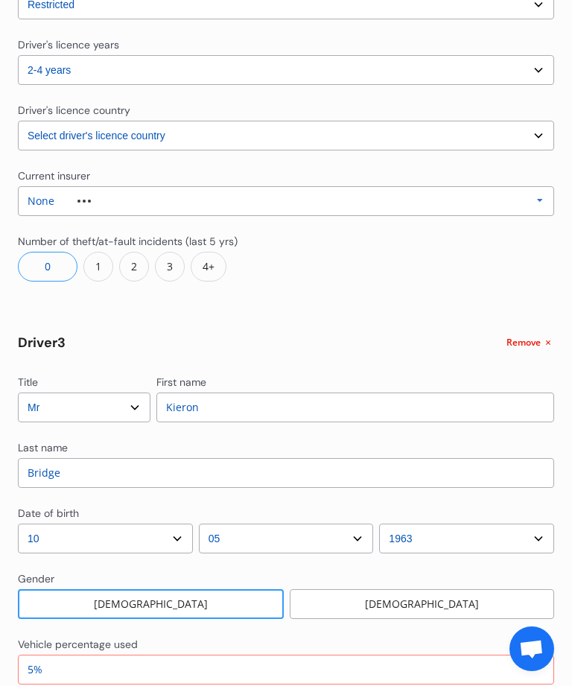
scroll to position [1927, 0]
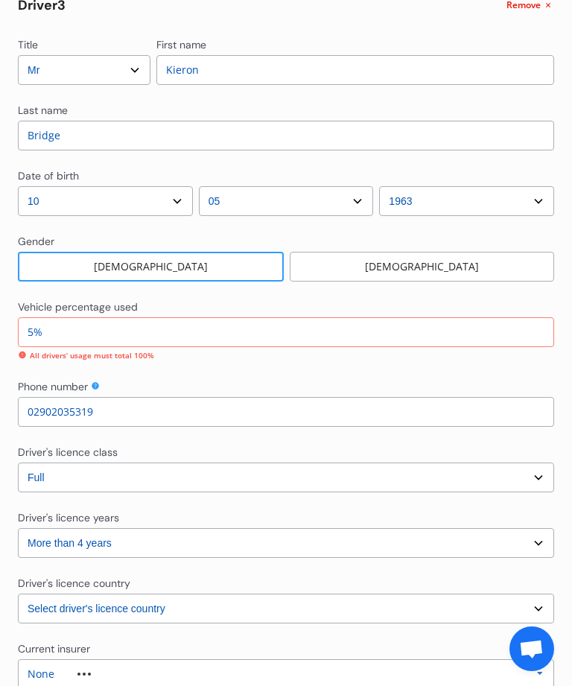
type input "85%"
click at [281, 339] on input "5%" at bounding box center [286, 332] width 536 height 30
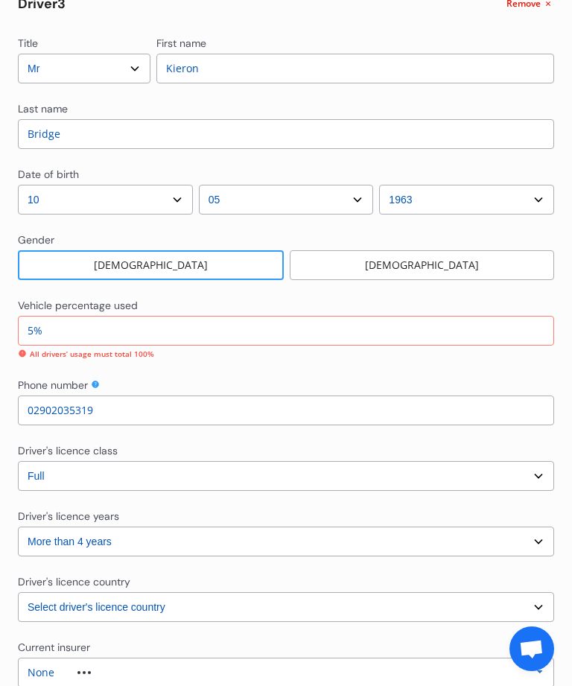
click at [323, 335] on input "5%" at bounding box center [286, 331] width 536 height 30
click at [375, 382] on div "Phone number" at bounding box center [286, 387] width 536 height 18
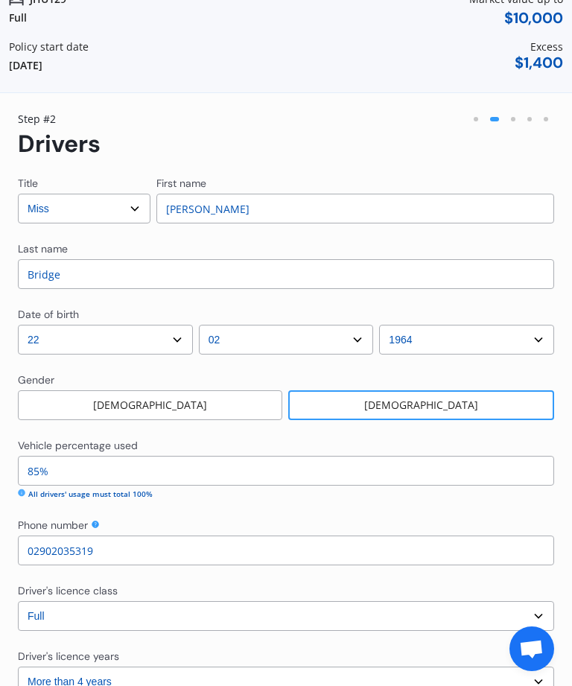
scroll to position [1256, 0]
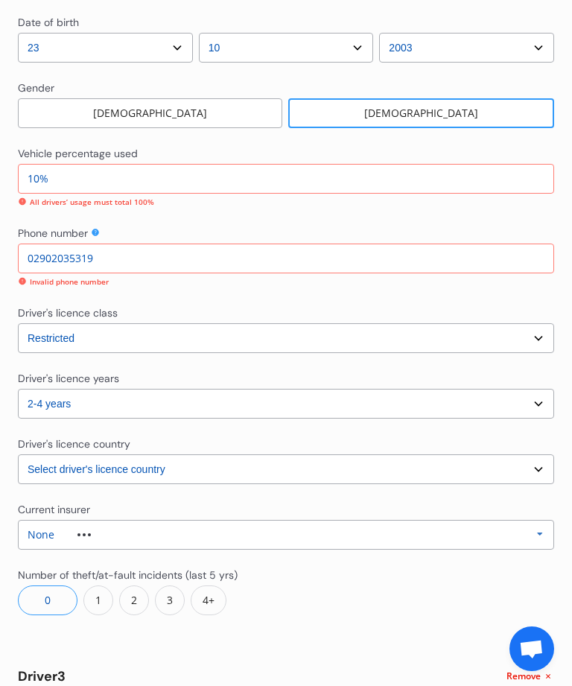
click at [74, 175] on input "10%" at bounding box center [286, 179] width 536 height 30
type input "1%"
type input "10%"
click at [117, 255] on input "02902035319" at bounding box center [286, 259] width 536 height 30
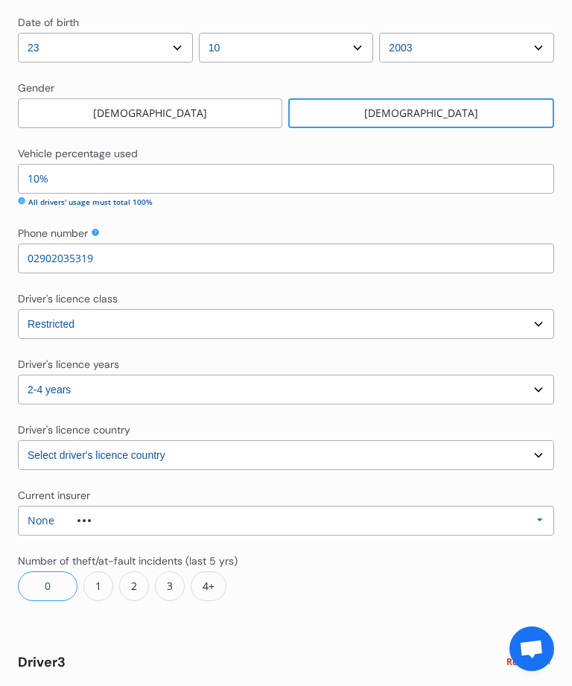
scroll to position [1930, 0]
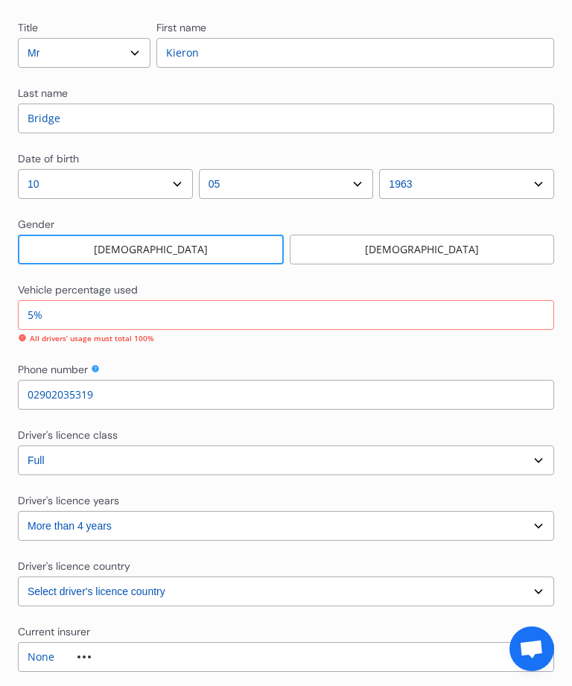
type input "02902035319"
click at [65, 317] on input "5%" at bounding box center [286, 315] width 536 height 30
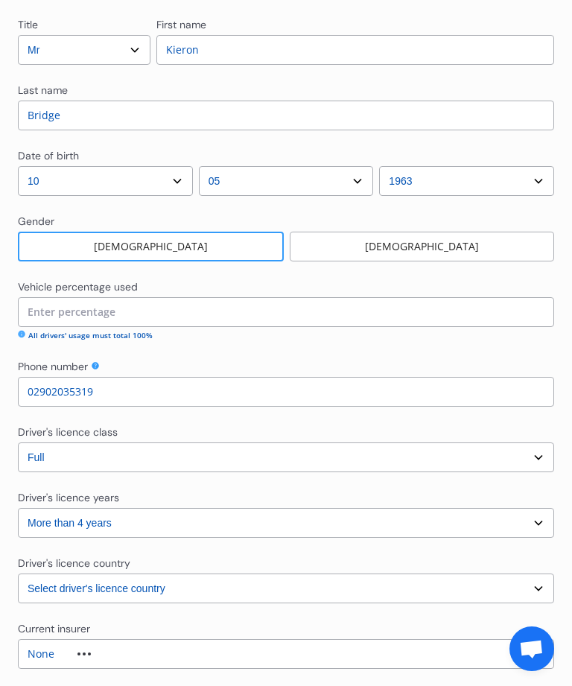
type input "5%"
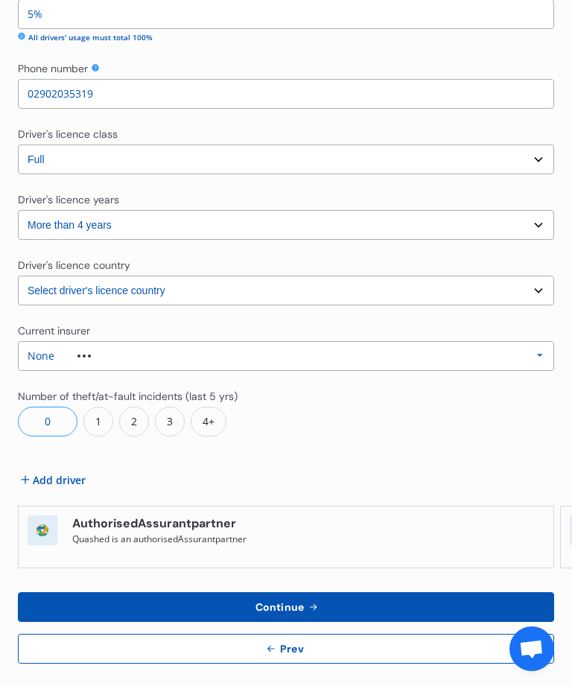
scroll to position [2243, 0]
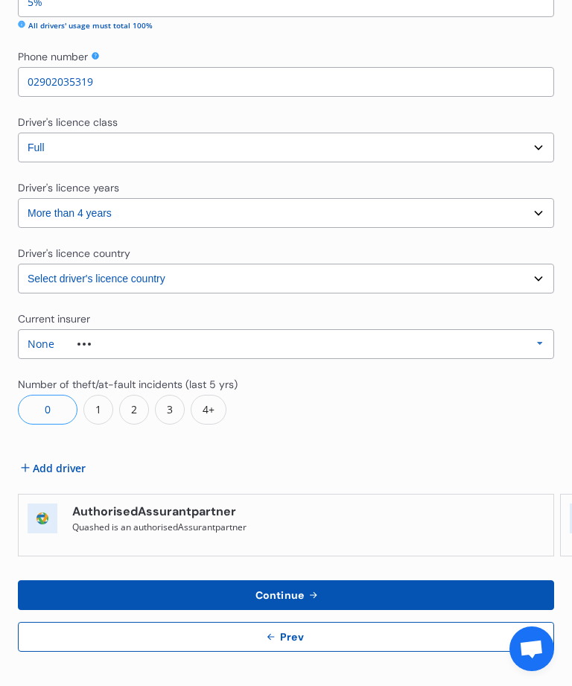
click at [441, 586] on button "Continue" at bounding box center [286, 595] width 536 height 30
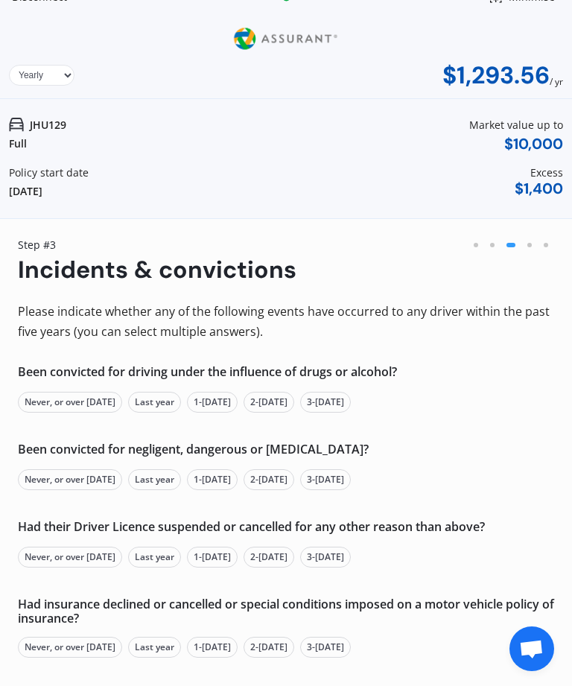
scroll to position [28, 0]
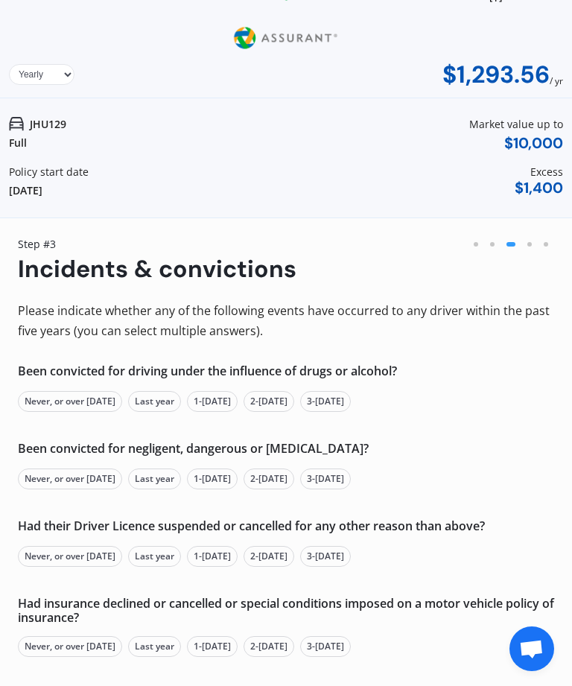
click at [54, 399] on div "Never, or over [DATE]" at bounding box center [70, 401] width 104 height 21
click at [73, 469] on div "Never, or over [DATE]" at bounding box center [70, 479] width 104 height 21
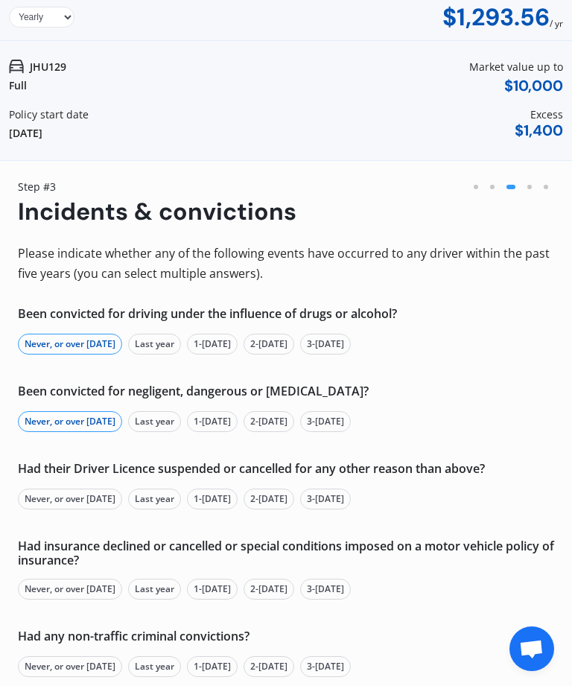
click at [77, 499] on div "Never, or over [DATE]" at bounding box center [70, 499] width 104 height 21
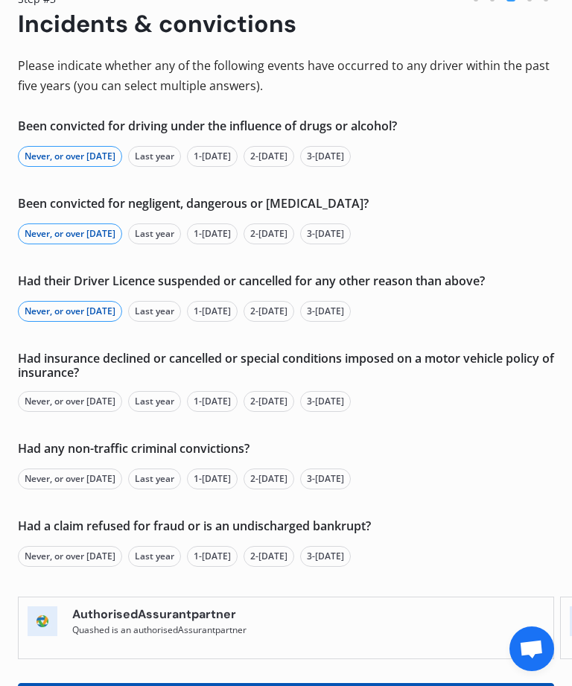
click at [75, 404] on div "Never, or over [DATE]" at bounding box center [70, 401] width 104 height 21
click at [85, 475] on div "Never, or over [DATE]" at bounding box center [70, 479] width 104 height 21
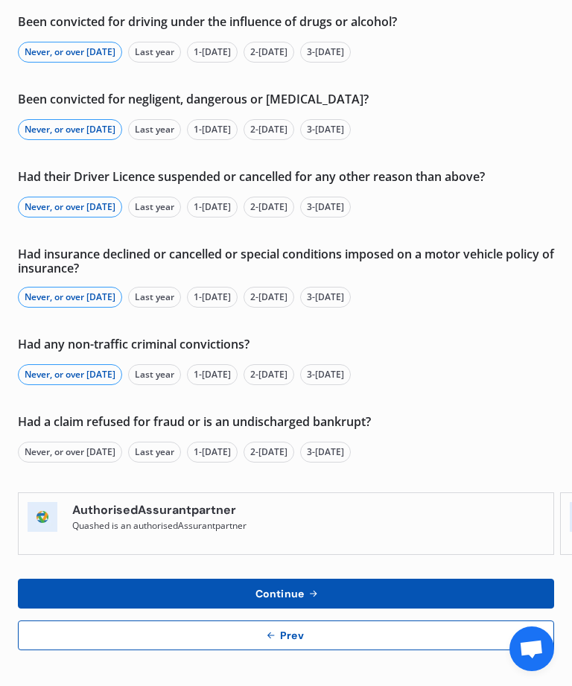
scroll to position [376, 0]
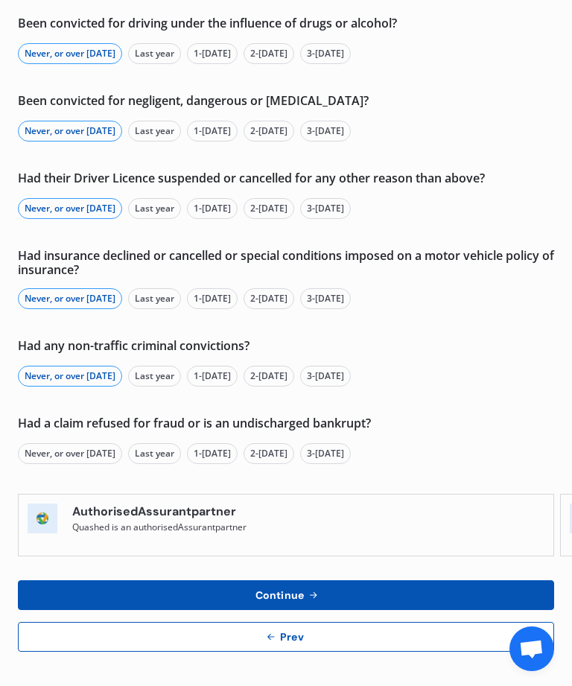
click at [78, 449] on div "Never, or over [DATE]" at bounding box center [70, 453] width 104 height 21
click at [179, 596] on button "Continue" at bounding box center [286, 595] width 536 height 30
select select "1000.00"
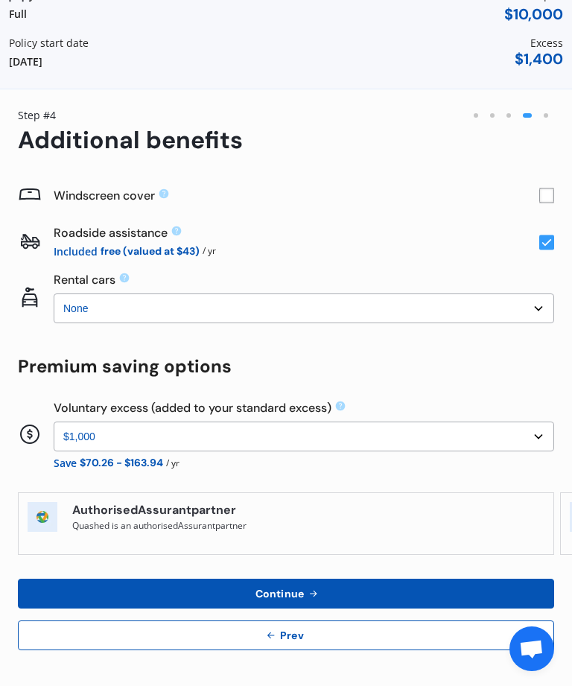
scroll to position [154, 0]
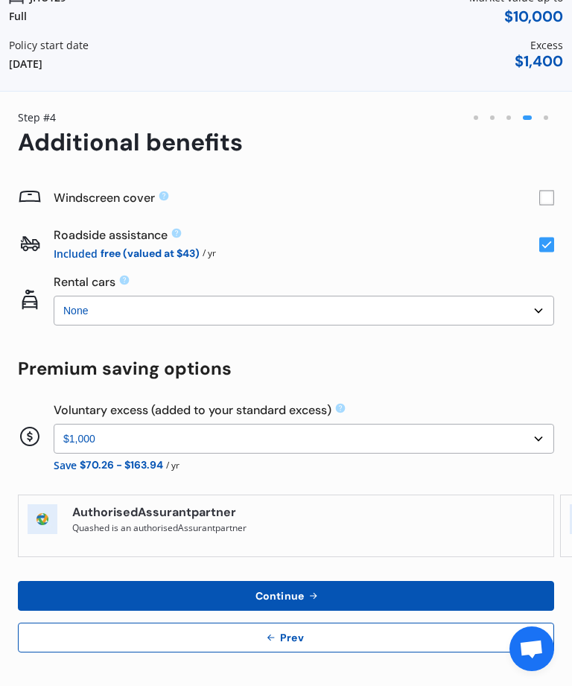
click at [541, 437] on select "None $500 $1,000" at bounding box center [304, 439] width 501 height 30
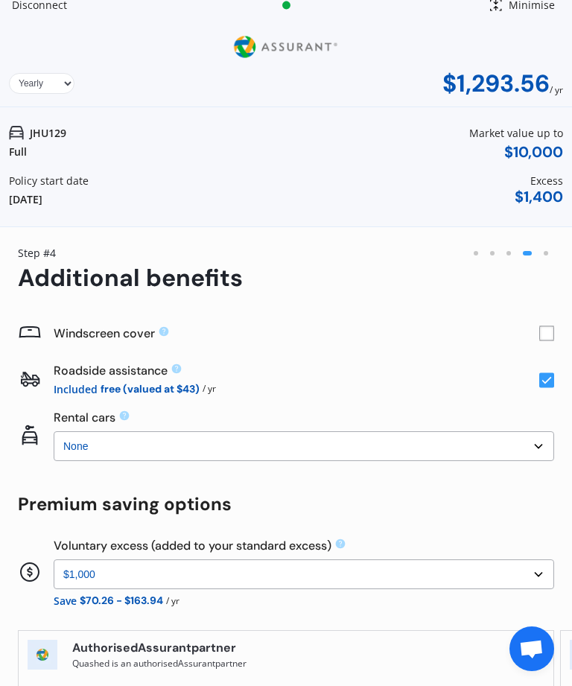
scroll to position [-22, 0]
